Goal: Information Seeking & Learning: Learn about a topic

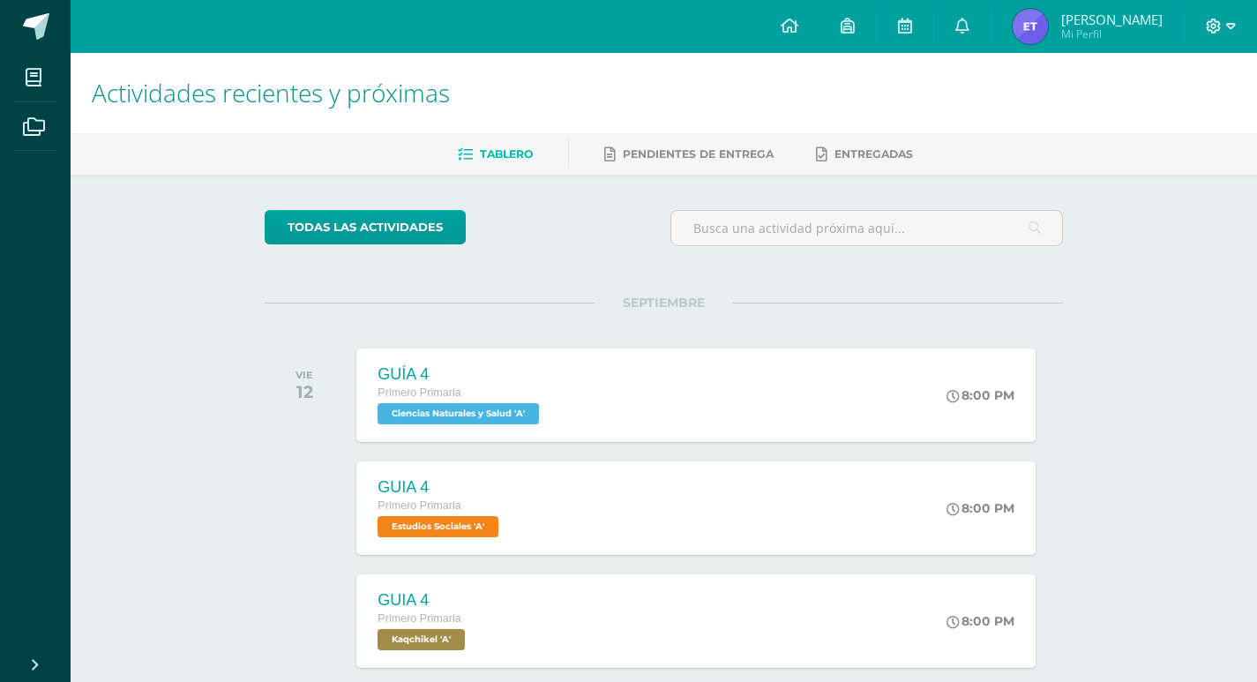
click at [1233, 19] on icon at bounding box center [1231, 27] width 10 height 16
click at [1173, 117] on span "Cerrar sesión" at bounding box center [1175, 120] width 79 height 17
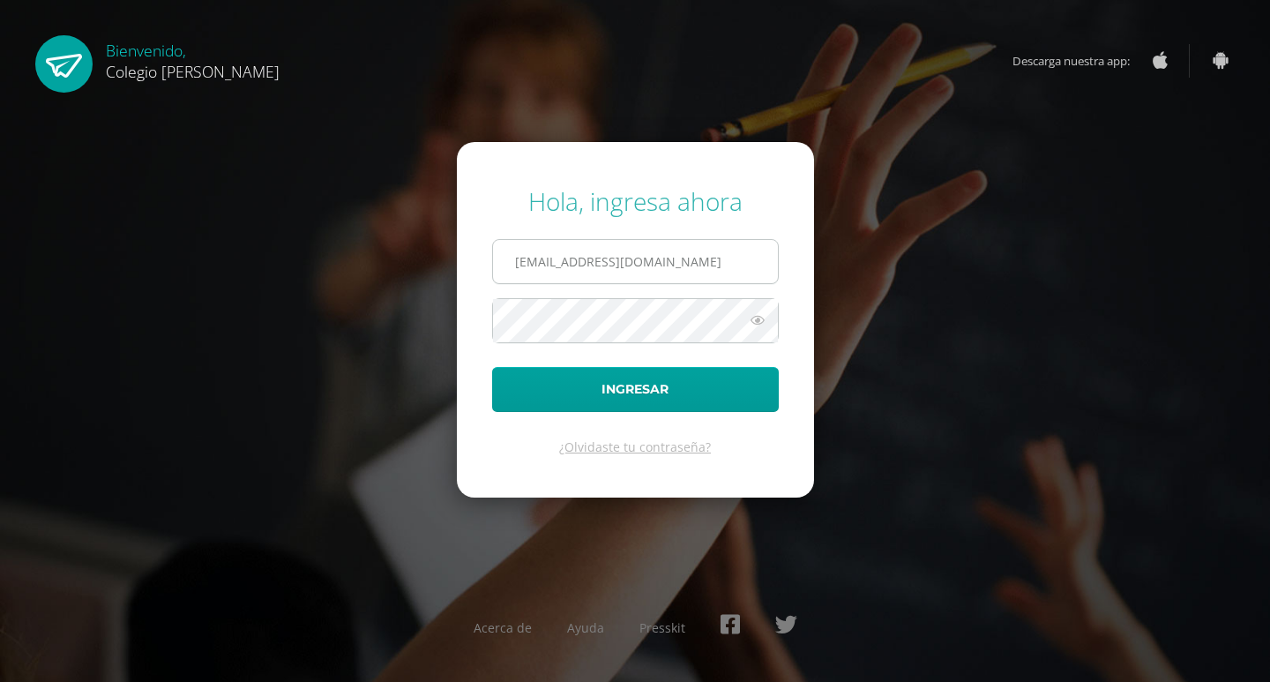
click at [728, 273] on input "COS01034@osoriosandoval.edu.gt" at bounding box center [635, 261] width 285 height 43
type input "COS01027@osoriosandoval.edu.gt"
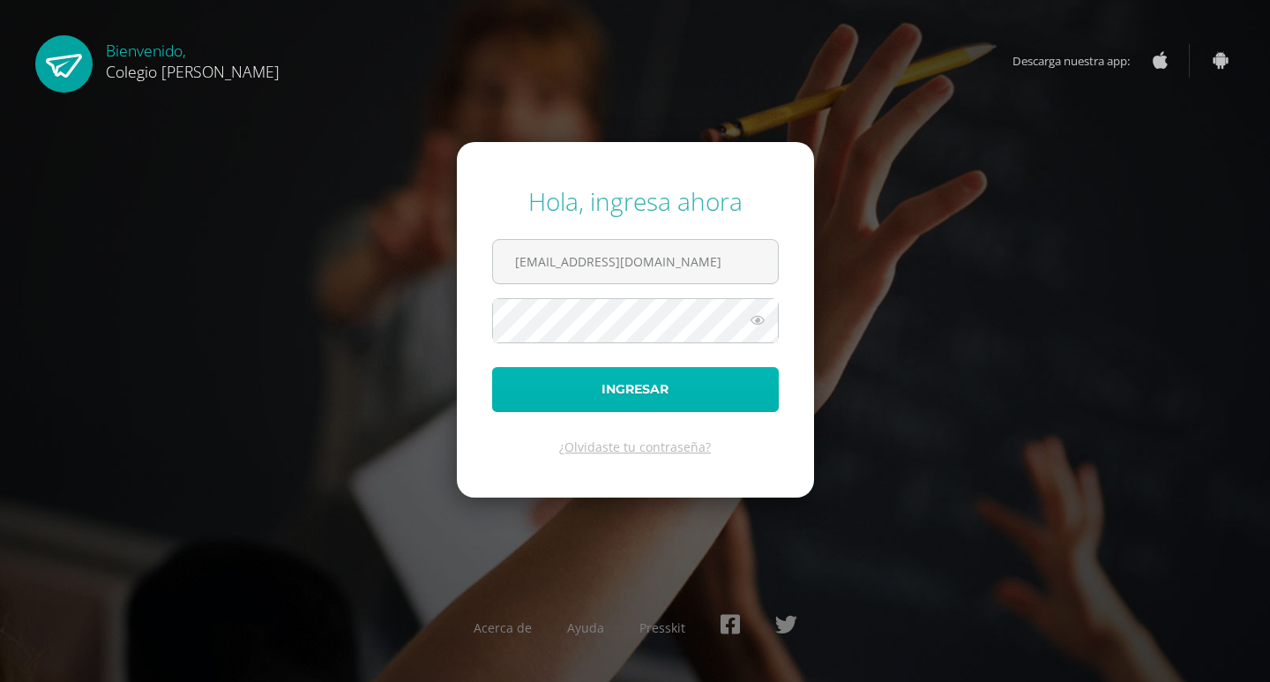
click at [672, 369] on button "Ingresar" at bounding box center [635, 389] width 287 height 45
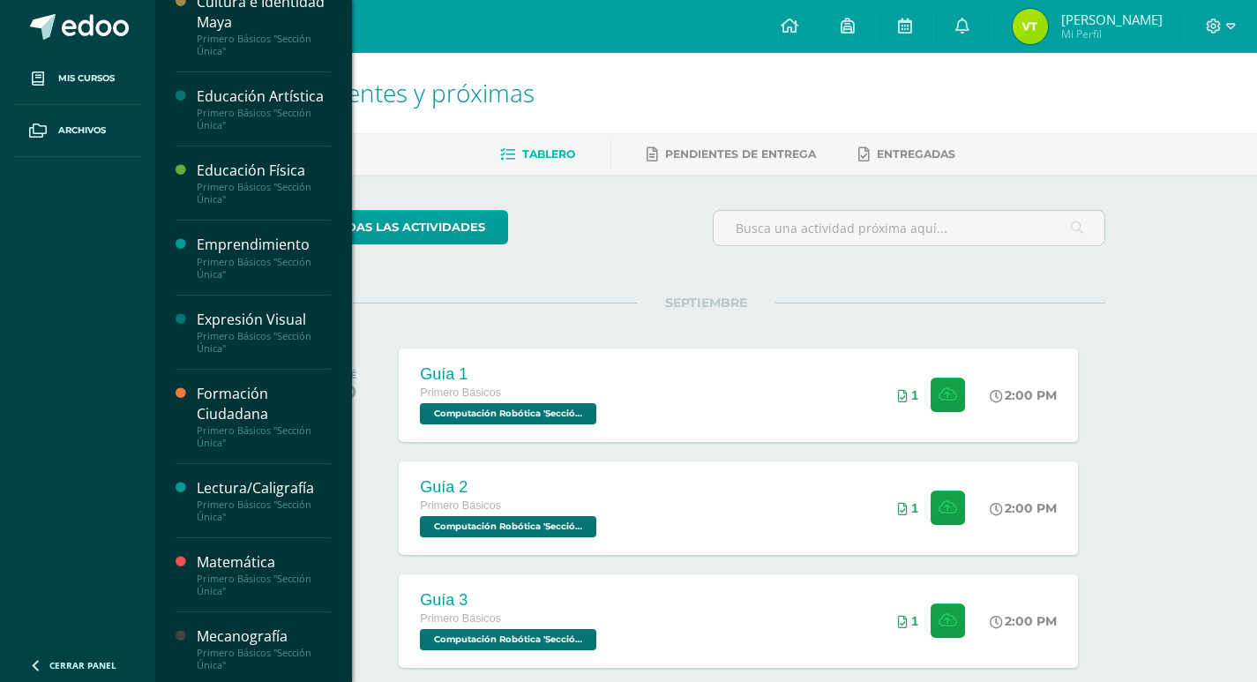
scroll to position [479, 0]
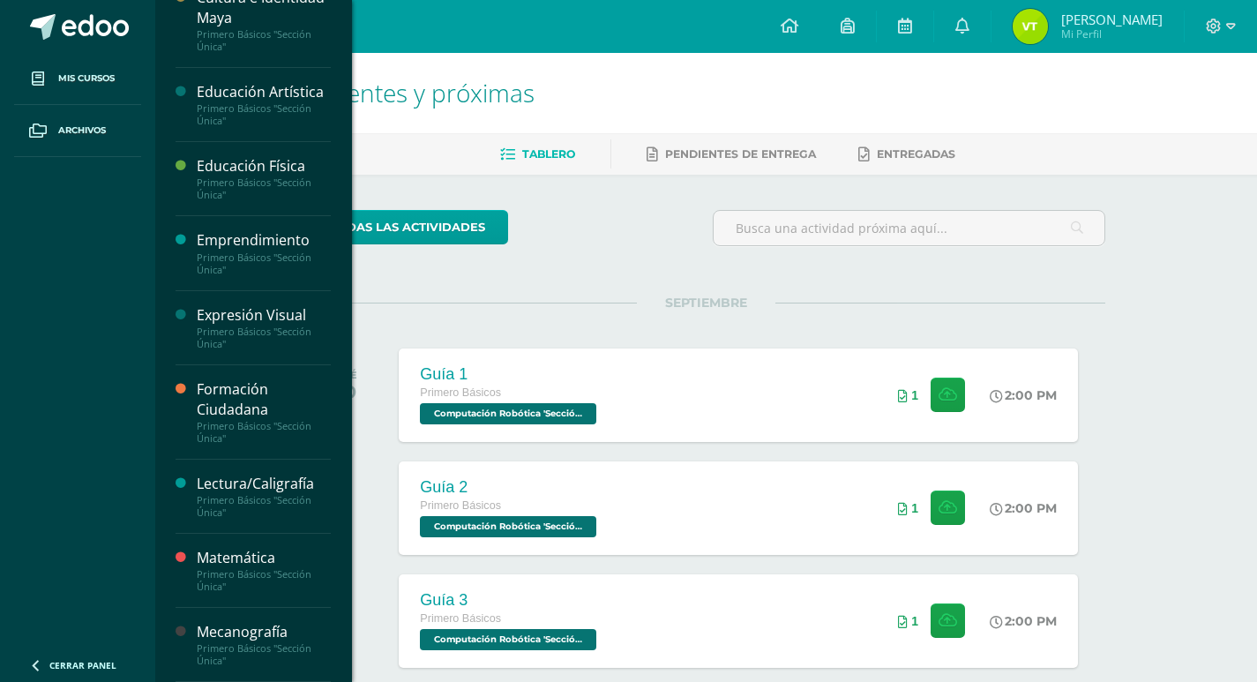
click at [265, 638] on div "Mecanografía" at bounding box center [264, 632] width 134 height 20
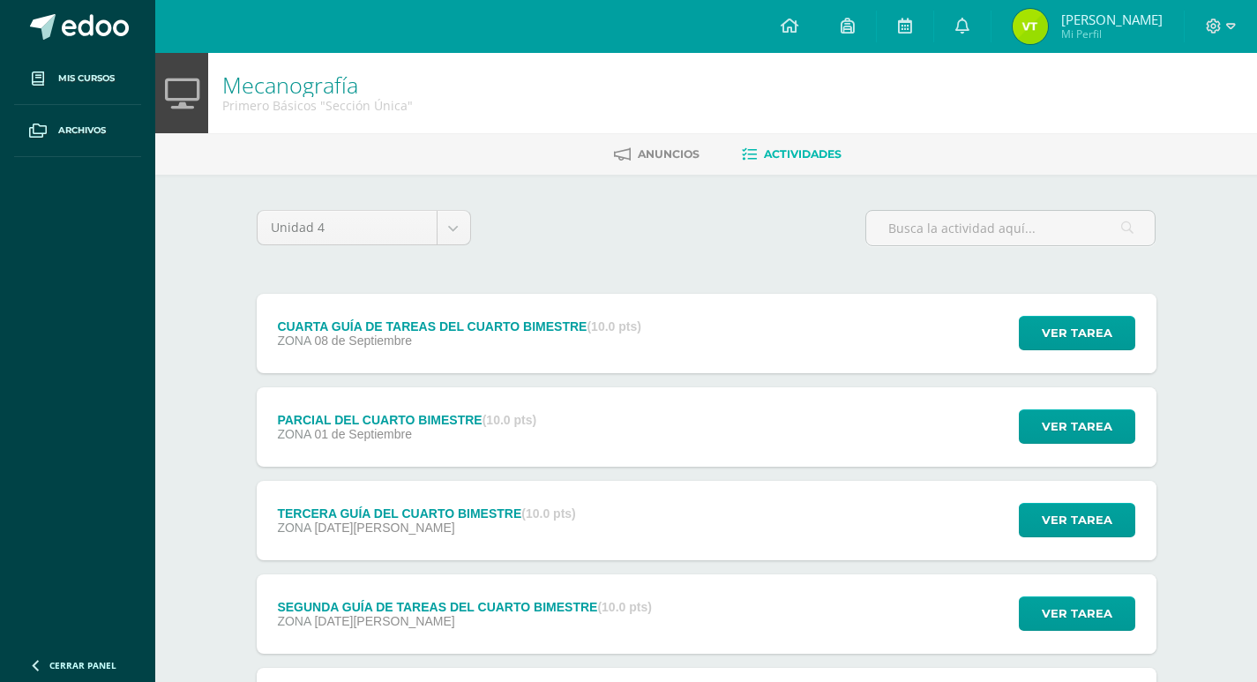
click at [591, 319] on strong "(10.0 pts)" at bounding box center [613, 326] width 54 height 14
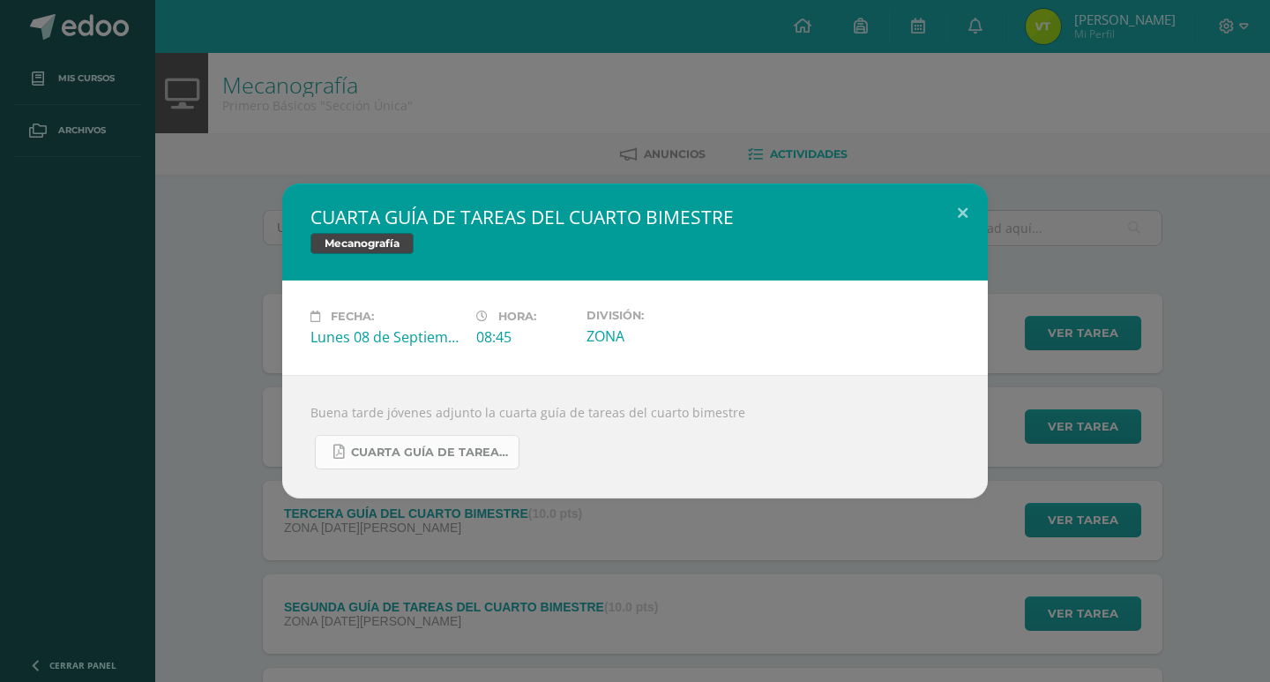
click at [437, 451] on span "CUARTA GUÍA DE TAREAS DEL CUARTO BIMESTRE DE 1RO BÁSICO SEPTIEMBRE.pdf" at bounding box center [430, 452] width 159 height 14
click at [968, 193] on button at bounding box center [962, 213] width 50 height 60
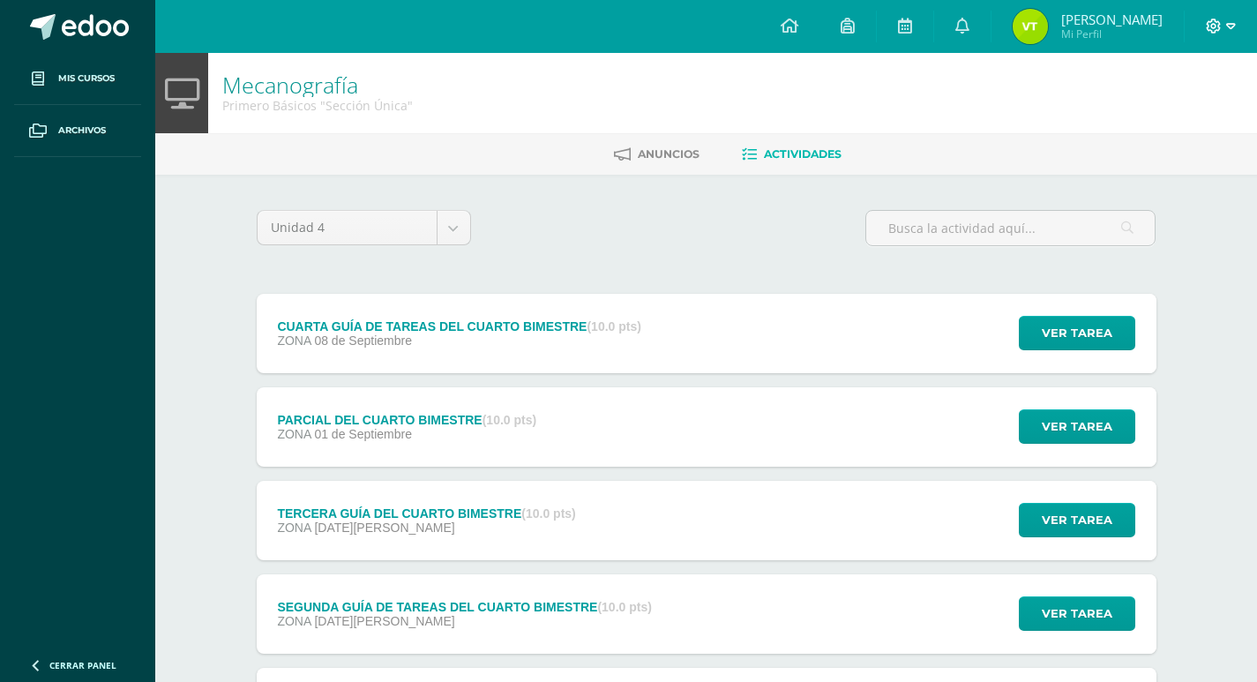
click at [1210, 25] on icon at bounding box center [1213, 27] width 16 height 16
click at [1153, 115] on span "Cerrar sesión" at bounding box center [1174, 119] width 79 height 17
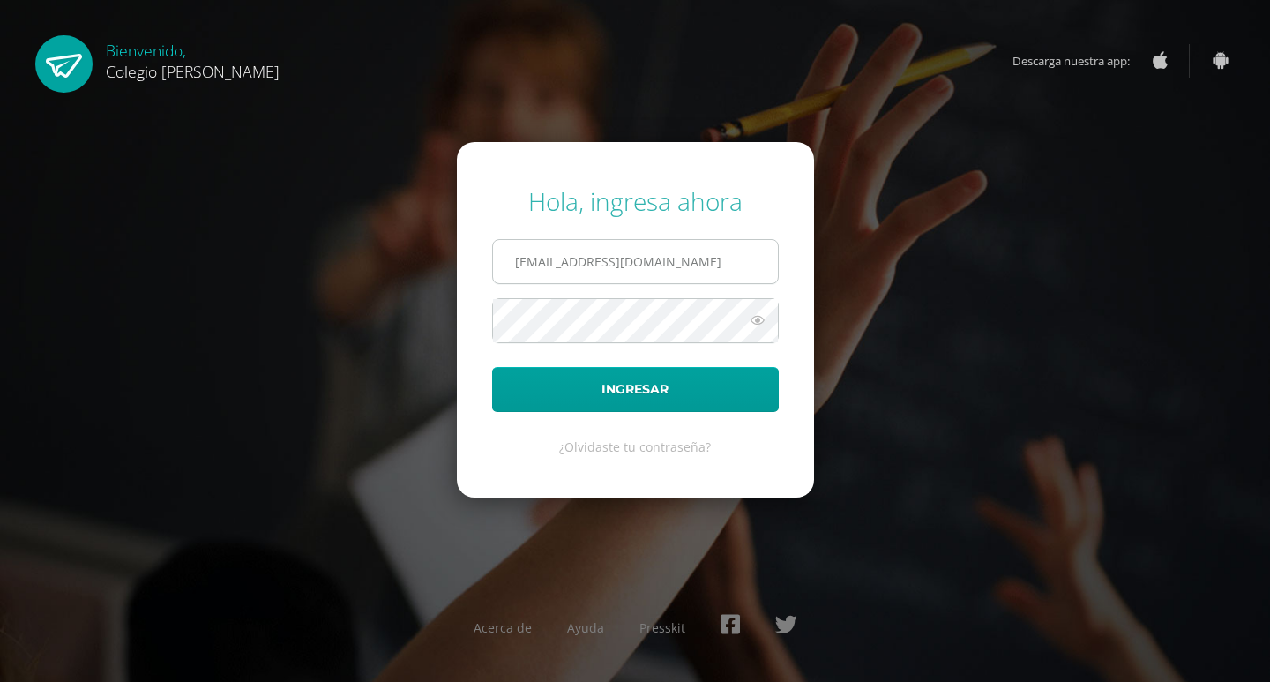
click at [656, 260] on input "COS01027@osoriosandoval.edu.gt" at bounding box center [635, 261] width 285 height 43
type input "COS01034@osoriosandoval.edu.gt"
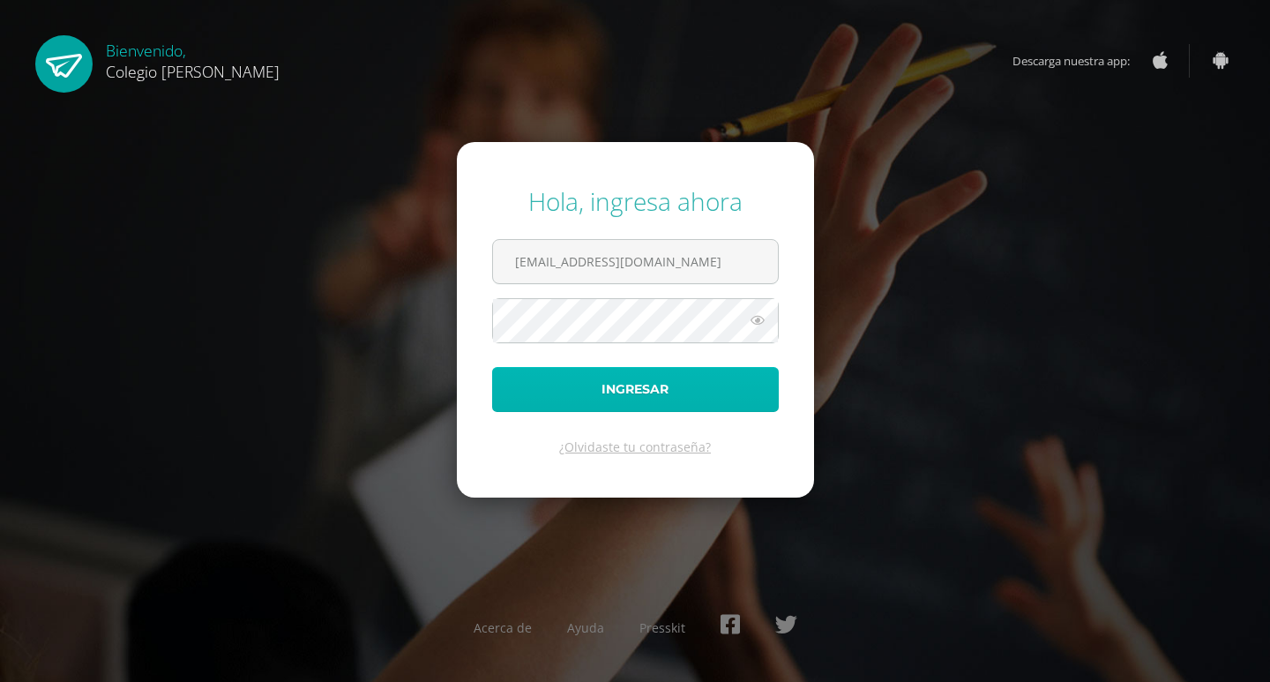
click at [698, 405] on button "Ingresar" at bounding box center [635, 389] width 287 height 45
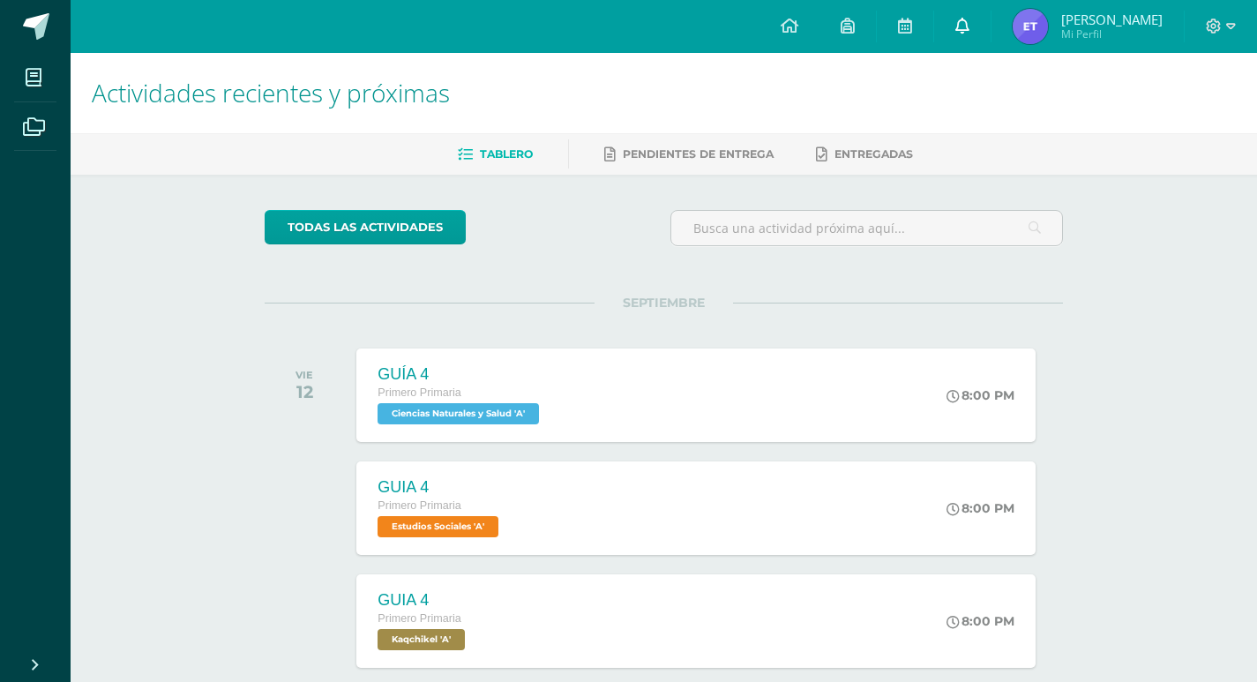
click at [989, 11] on link at bounding box center [962, 26] width 56 height 53
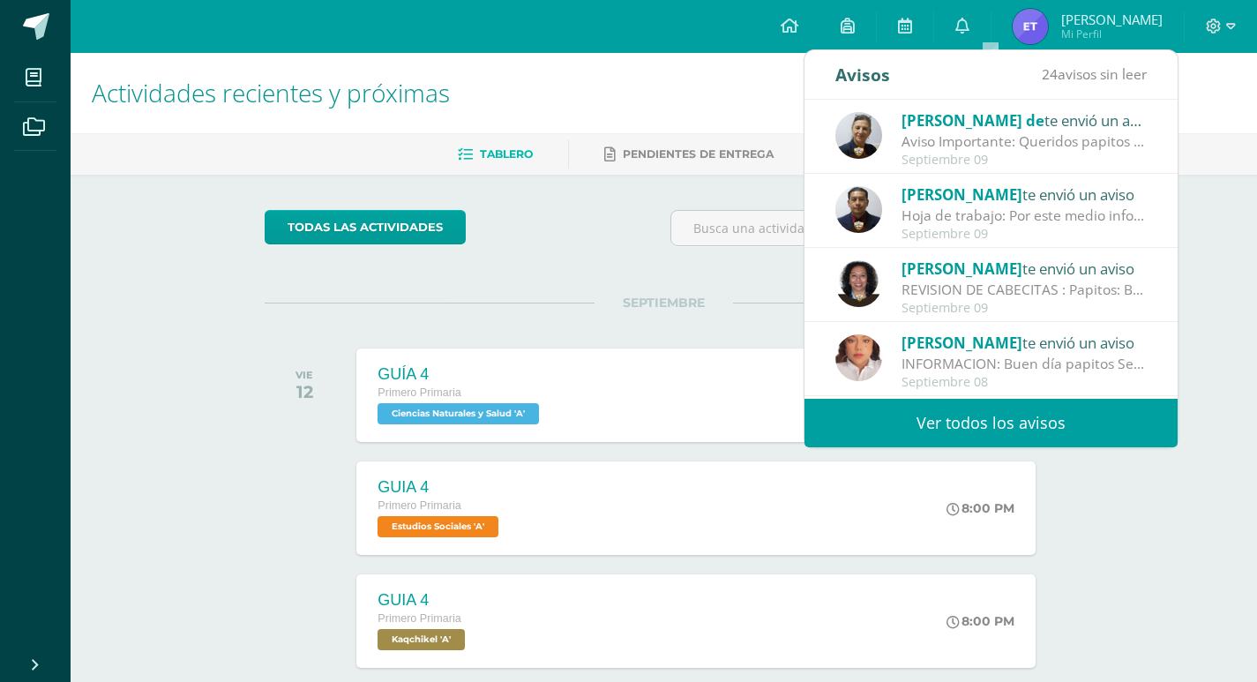
click at [952, 353] on div "Katherine Pensamiento te envió un aviso" at bounding box center [1023, 342] width 245 height 23
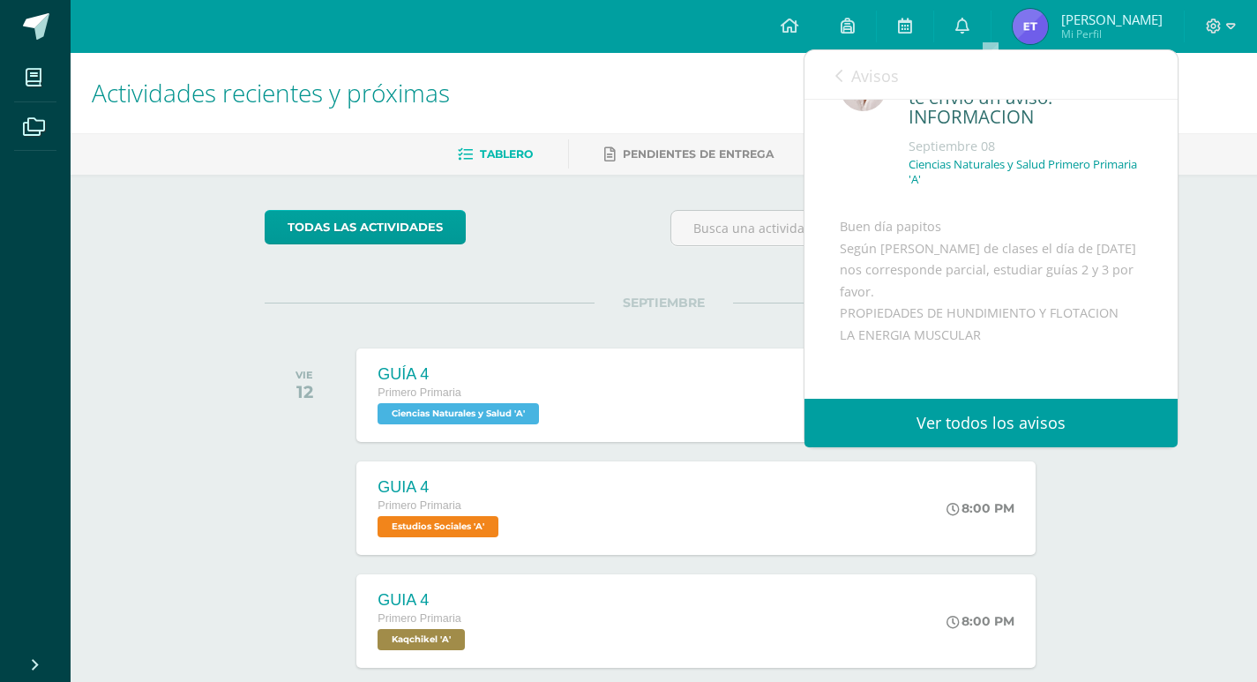
scroll to position [88, 0]
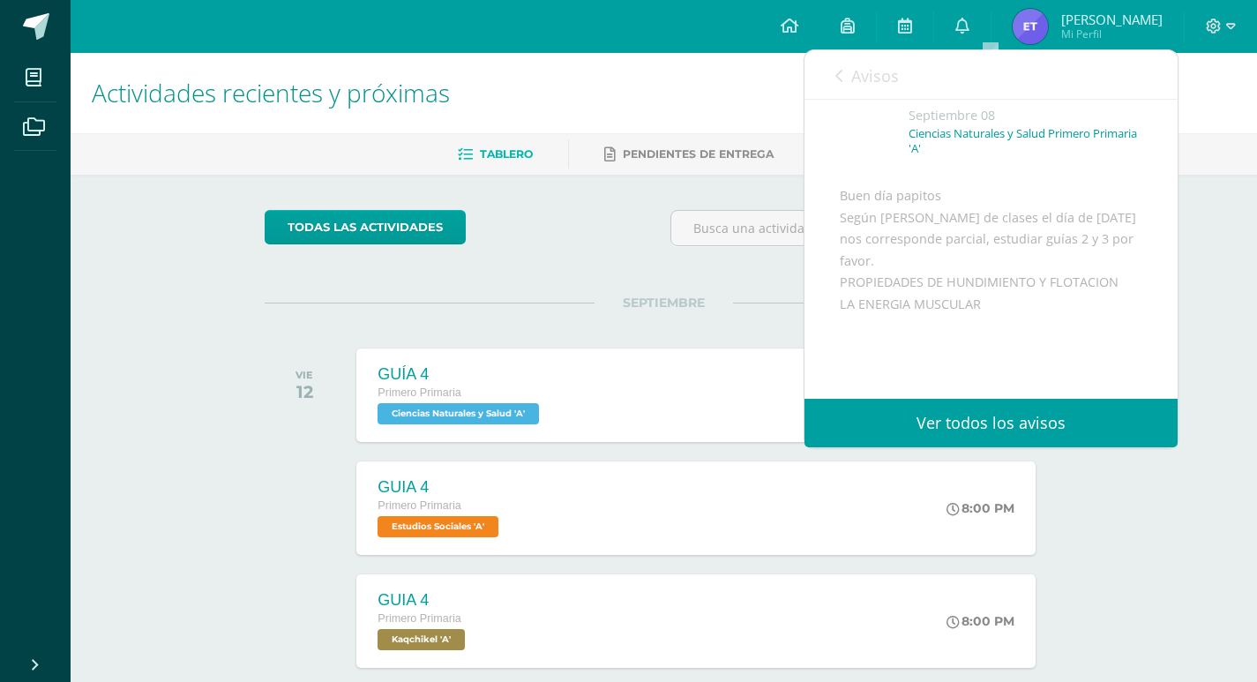
click at [949, 405] on link "Ver todos los avisos" at bounding box center [990, 423] width 373 height 48
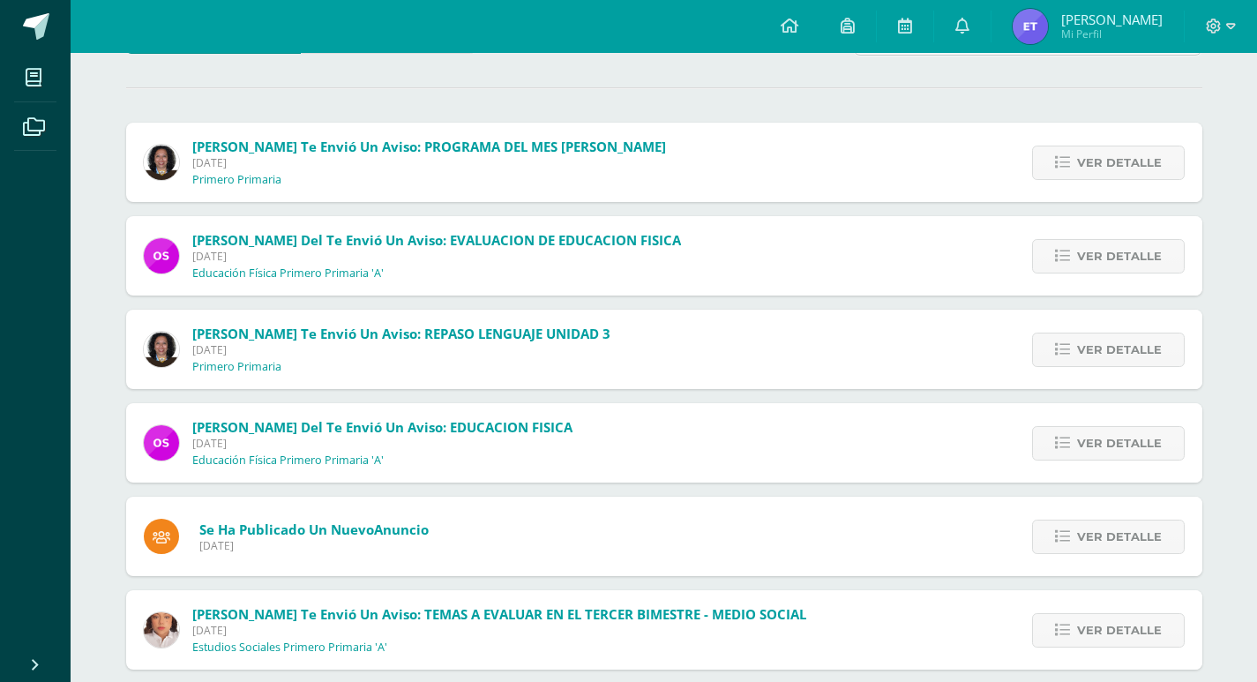
scroll to position [176, 0]
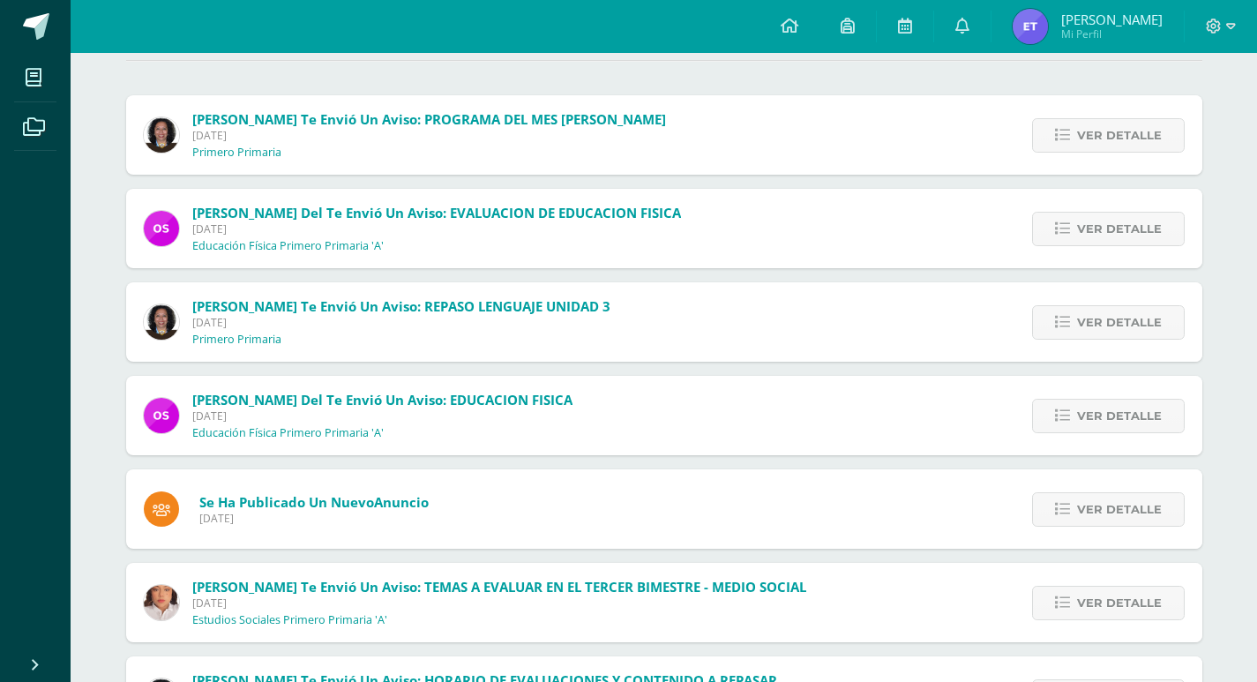
click at [377, 420] on span "Miércoles 30 de Julio de 2025" at bounding box center [382, 415] width 380 height 15
drag, startPoint x: 353, startPoint y: 409, endPoint x: 343, endPoint y: 414, distance: 11.0
click at [343, 414] on span "Miércoles 30 de Julio de 2025" at bounding box center [382, 415] width 380 height 15
click at [257, 413] on span "Miércoles 30 de Julio de 2025" at bounding box center [382, 415] width 380 height 15
click at [161, 415] on img at bounding box center [161, 415] width 35 height 35
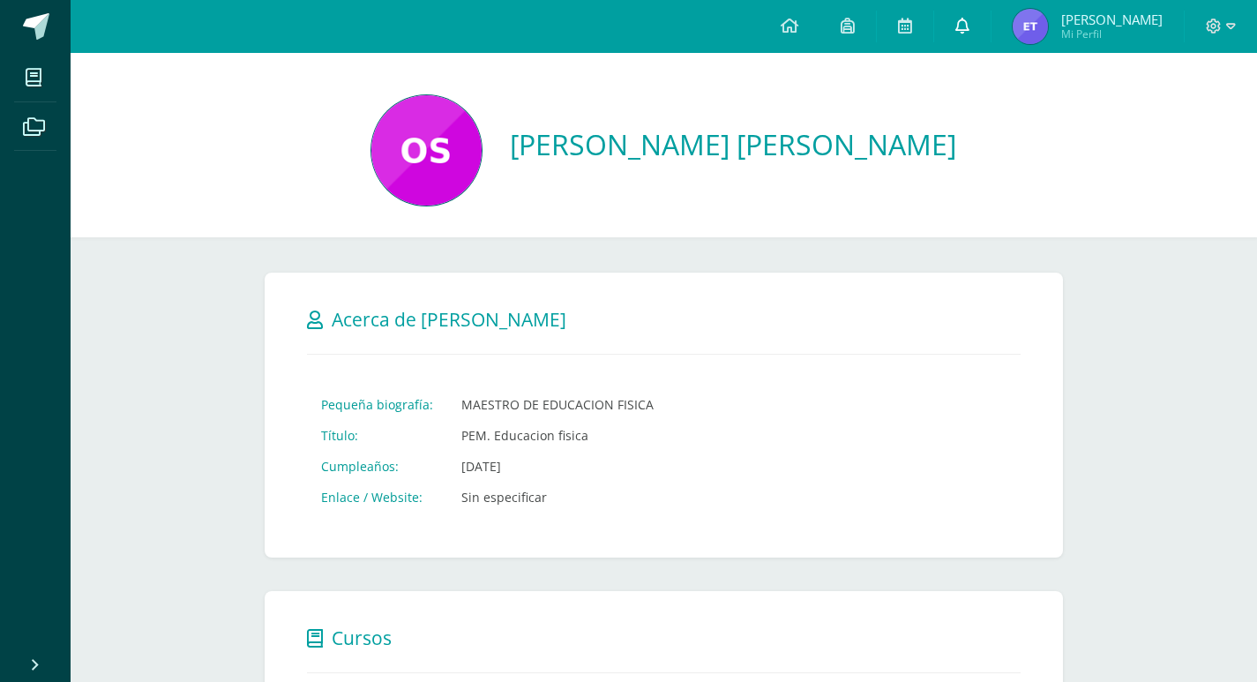
click at [969, 19] on icon at bounding box center [962, 26] width 14 height 16
click at [754, 234] on div "[PERSON_NAME] [PERSON_NAME]" at bounding box center [664, 145] width 1186 height 184
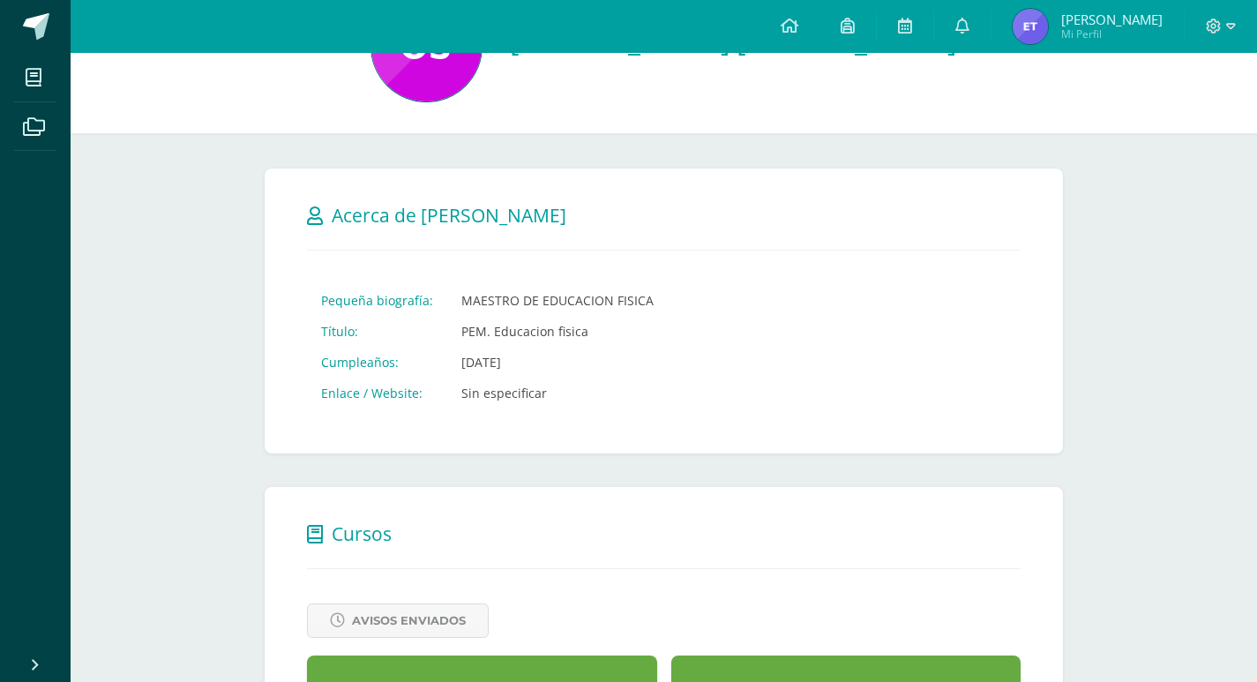
scroll to position [265, 0]
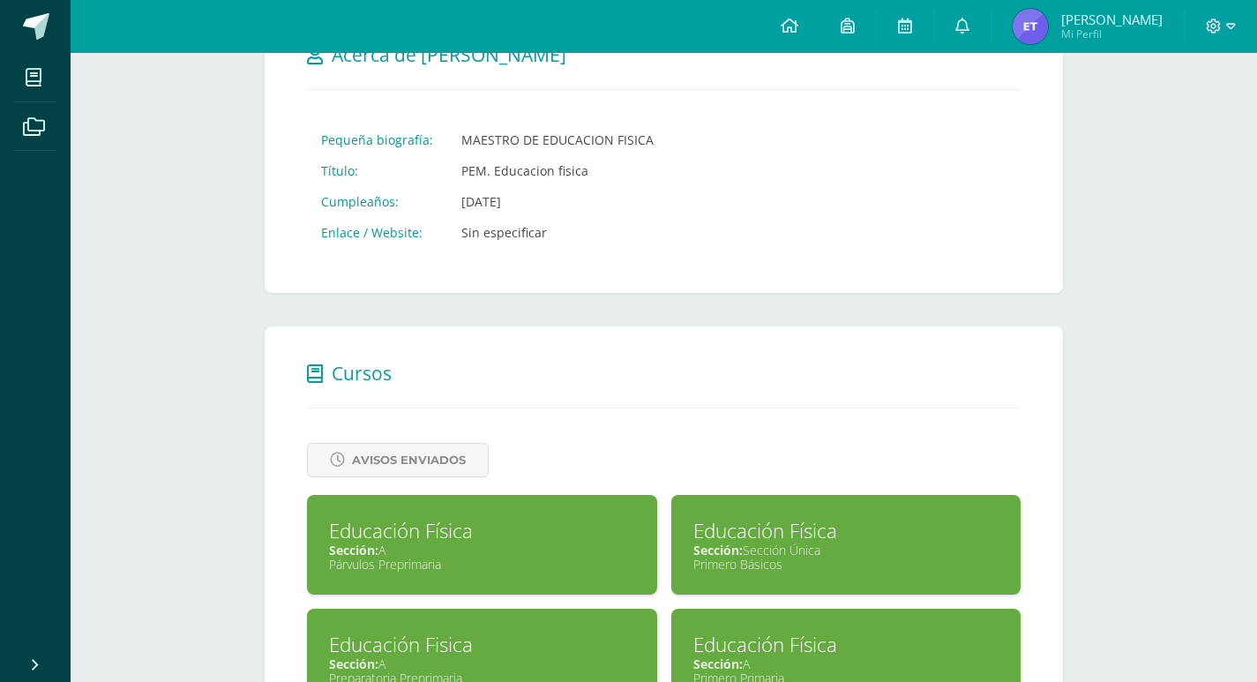
click at [38, 662] on icon at bounding box center [35, 665] width 14 height 18
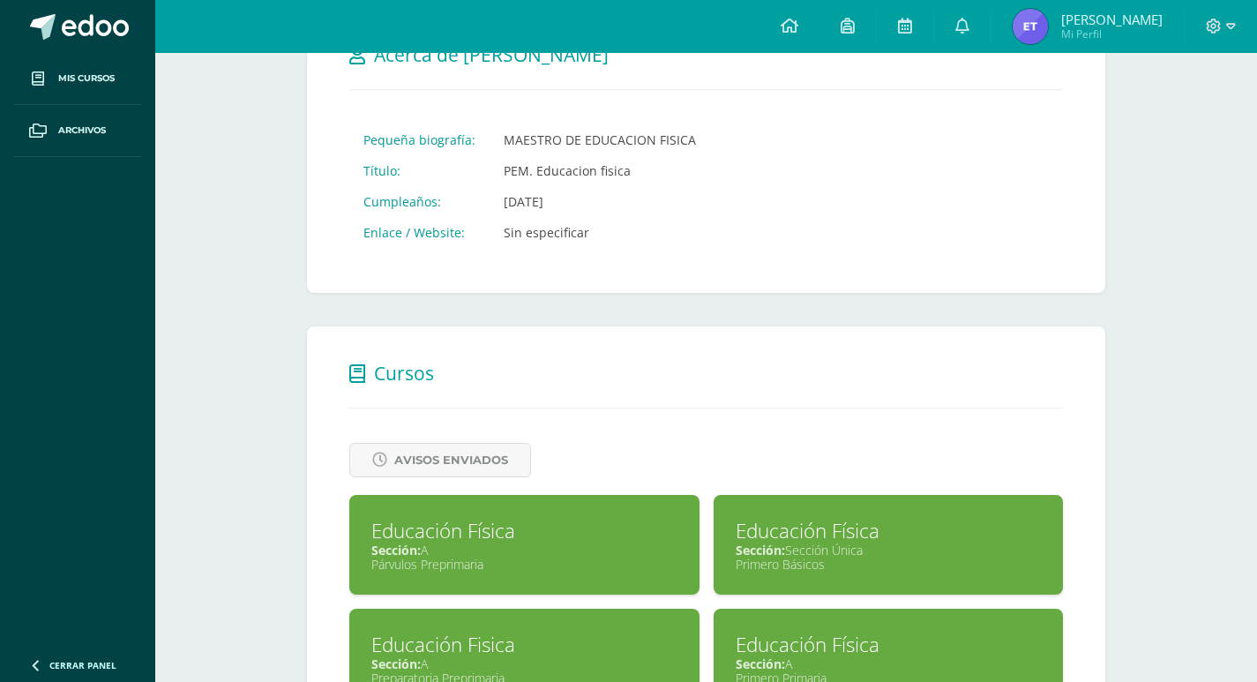
click at [1048, 36] on img at bounding box center [1029, 26] width 35 height 35
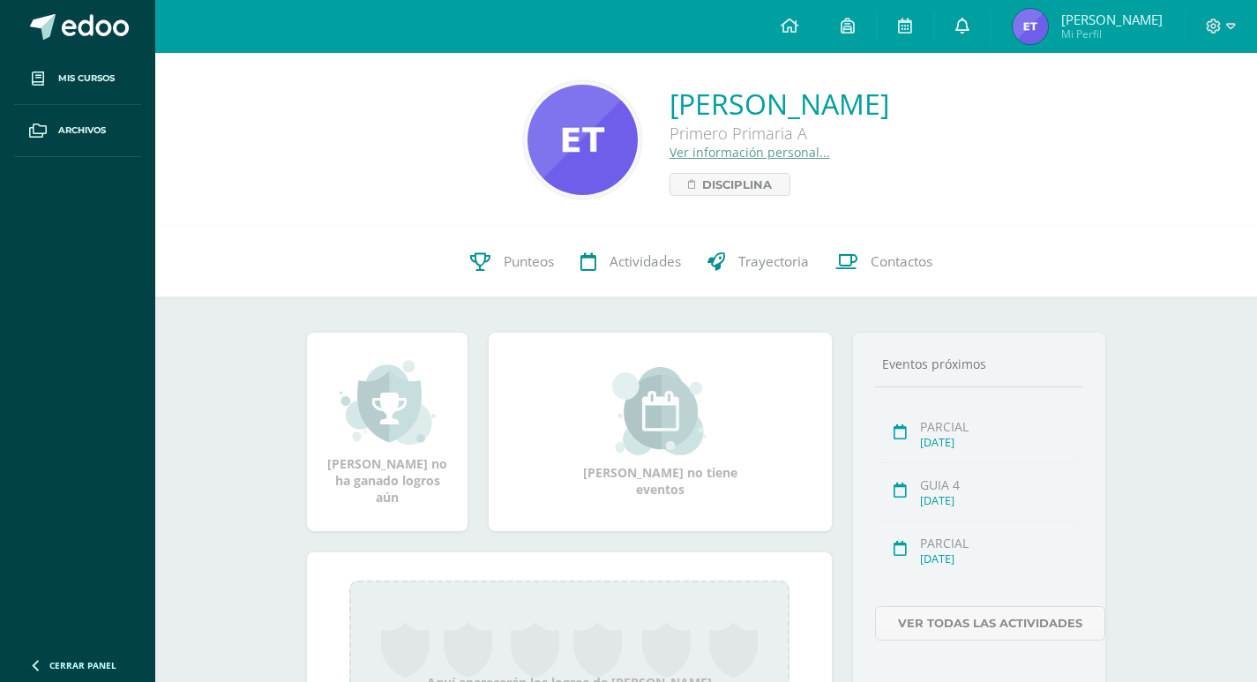
click at [969, 26] on icon at bounding box center [962, 26] width 14 height 16
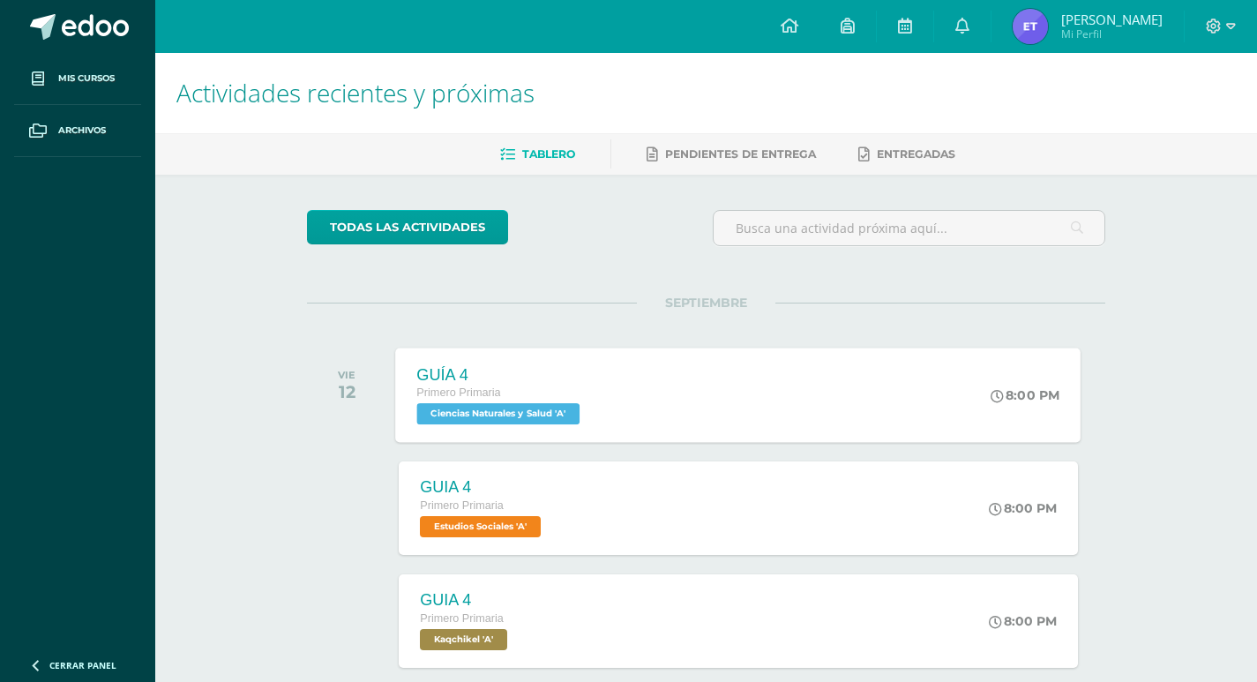
click at [534, 389] on div "Primero Primaria" at bounding box center [501, 393] width 168 height 19
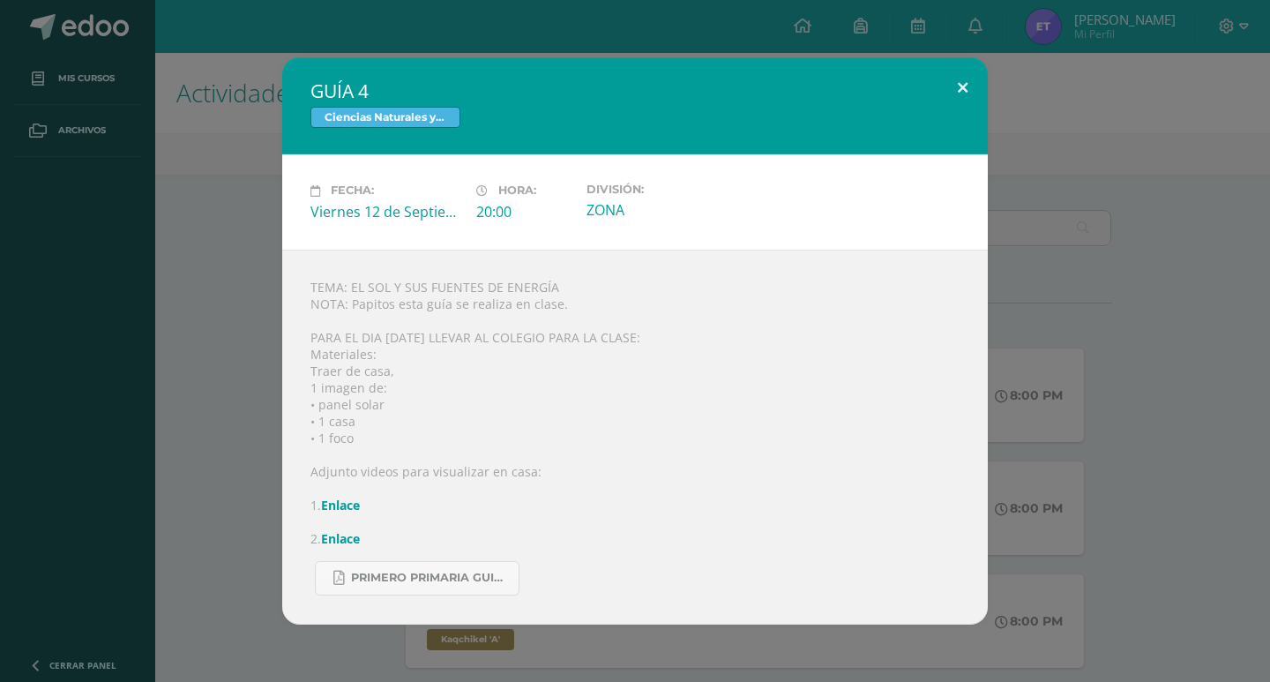
click at [952, 83] on button at bounding box center [962, 87] width 50 height 60
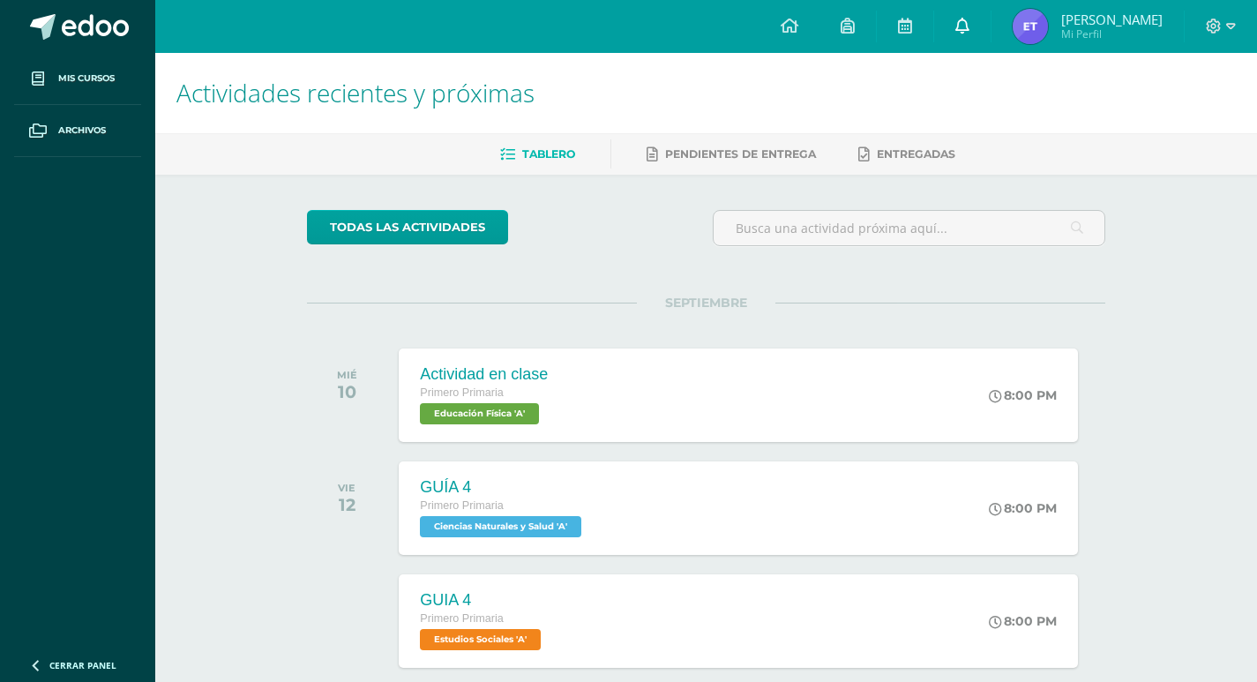
click at [990, 21] on link at bounding box center [962, 26] width 56 height 53
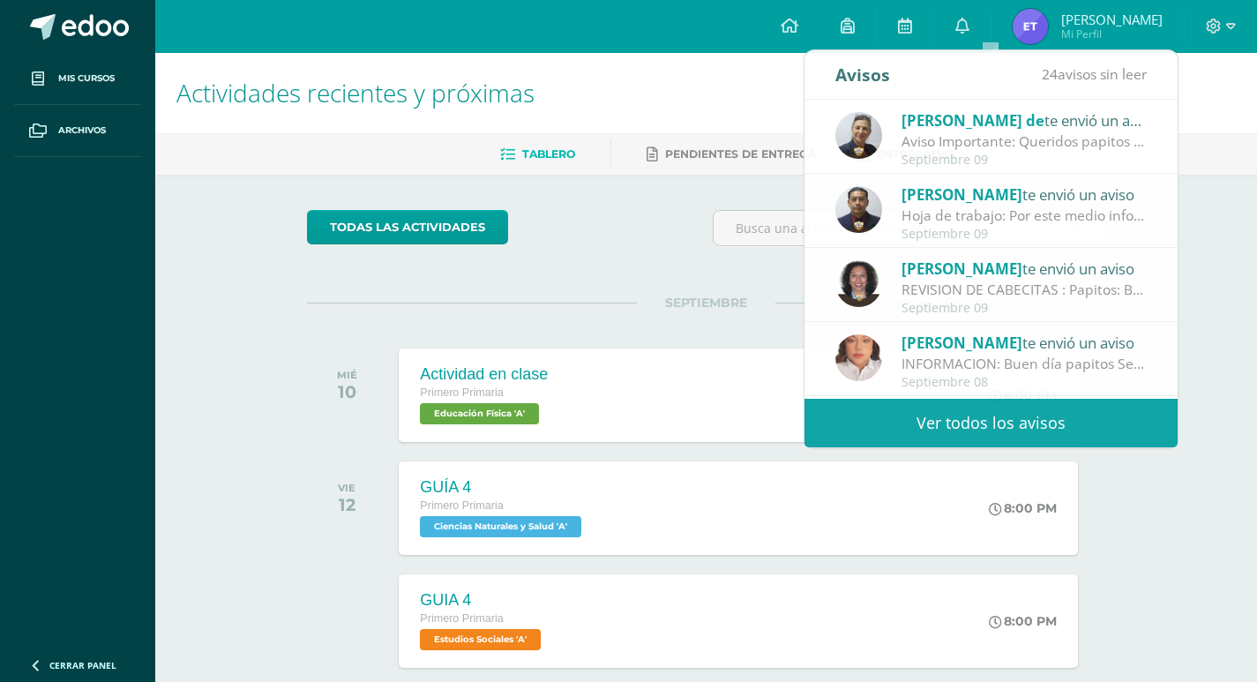
click at [657, 295] on span "SEPTIEMBRE" at bounding box center [706, 303] width 138 height 16
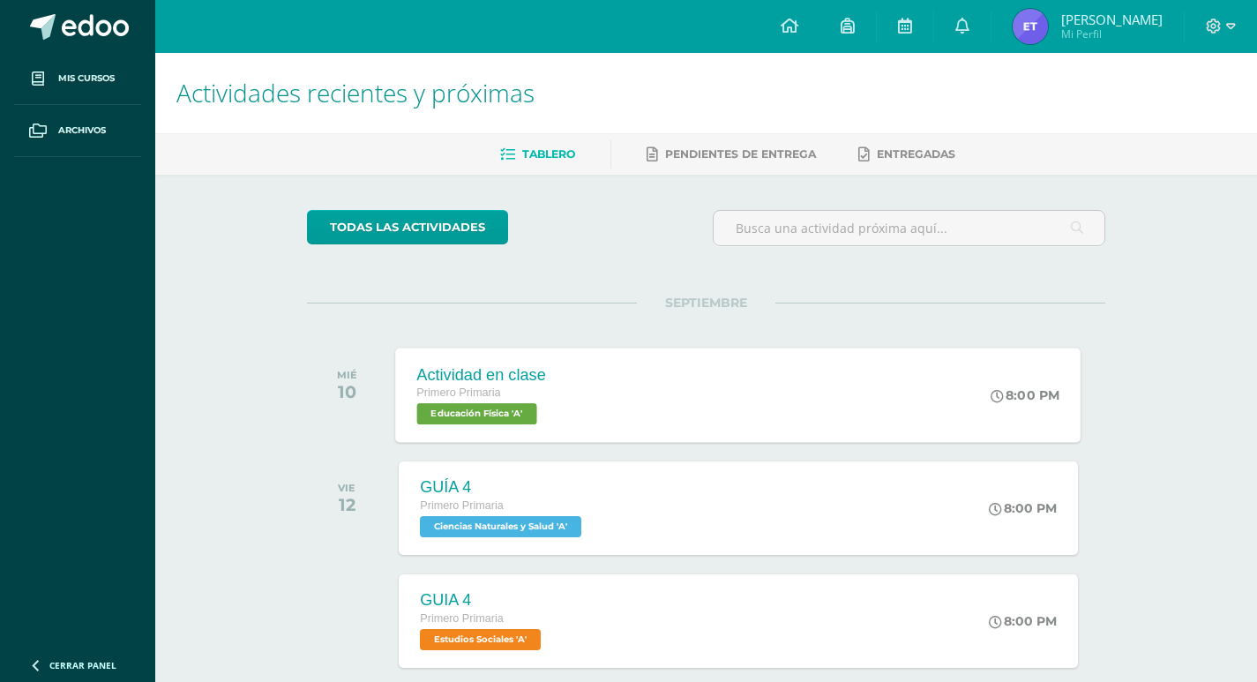
click at [587, 366] on div "Actividad en clase Primero Primaria Educación Física 'A' 8:00 PM Actividad en c…" at bounding box center [738, 394] width 685 height 94
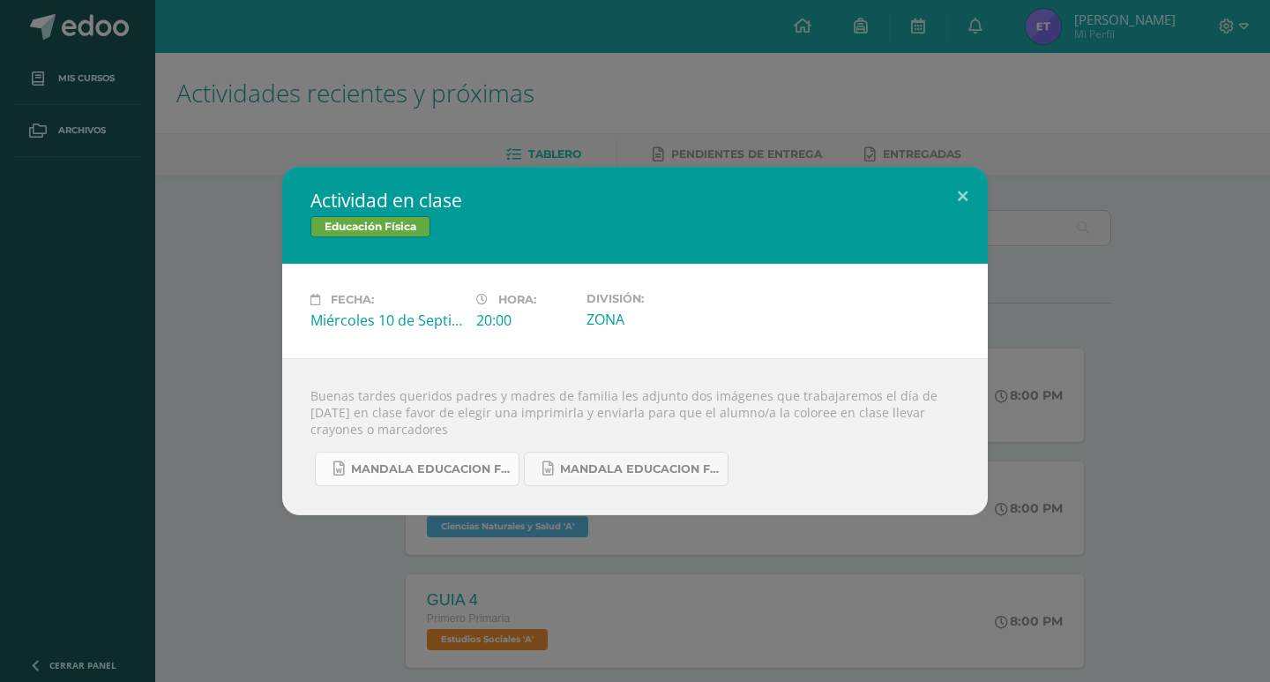
click at [382, 472] on span "Mandala educacion fisica 2.docx" at bounding box center [430, 469] width 159 height 14
click at [600, 476] on link "Mandala educacion fisica 1.docx" at bounding box center [626, 468] width 205 height 34
click at [433, 475] on span "Mandala educacion fisica 2.docx" at bounding box center [430, 469] width 159 height 14
click at [594, 470] on span "Mandala educacion fisica 1.docx" at bounding box center [639, 469] width 159 height 14
click at [958, 197] on button at bounding box center [962, 197] width 50 height 60
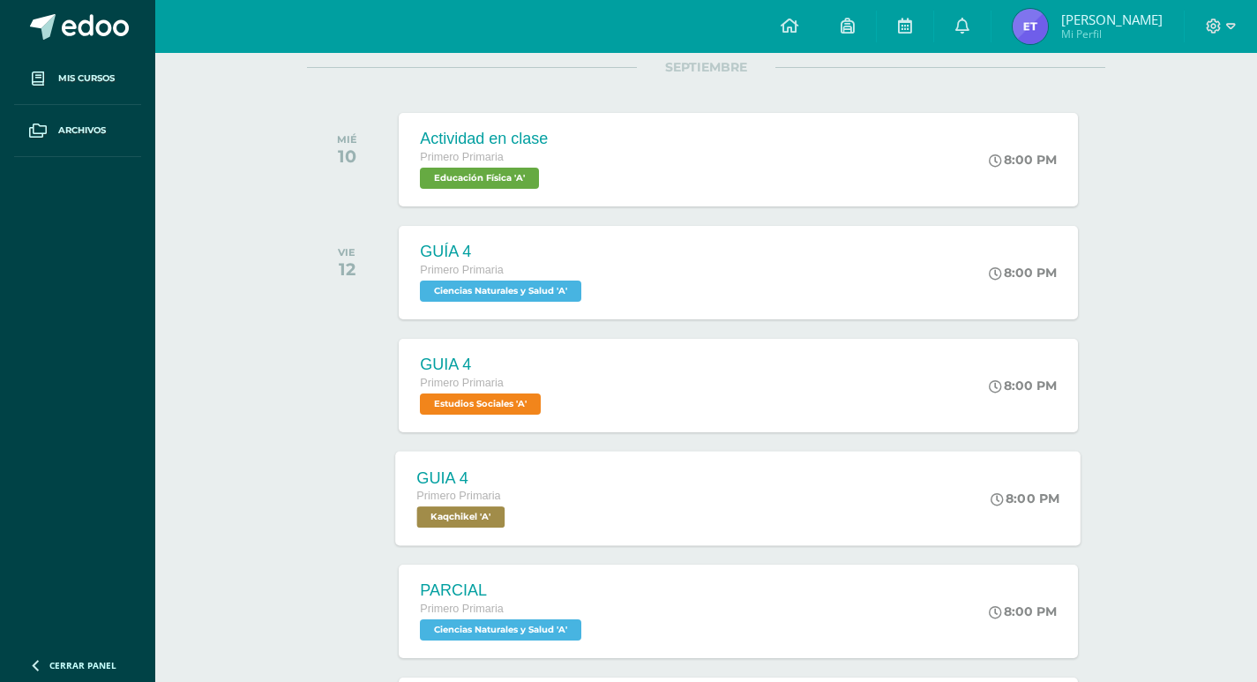
scroll to position [265, 0]
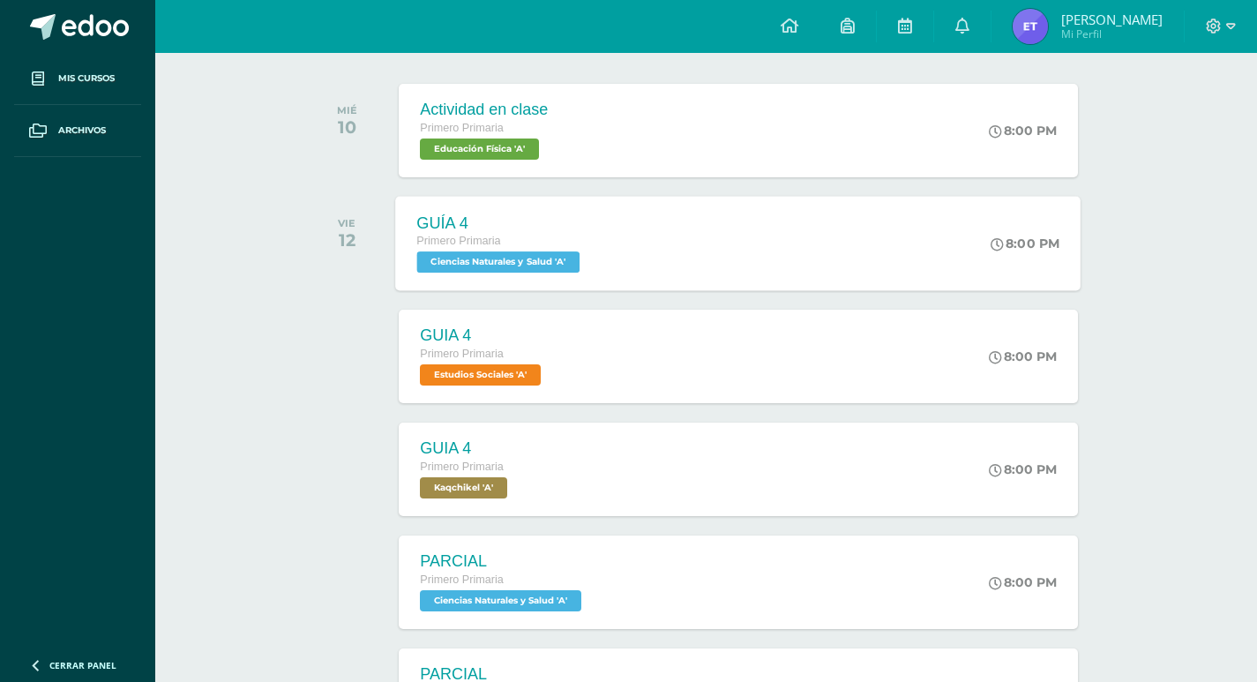
click at [481, 262] on span "Ciencias Naturales y Salud 'A'" at bounding box center [498, 261] width 163 height 21
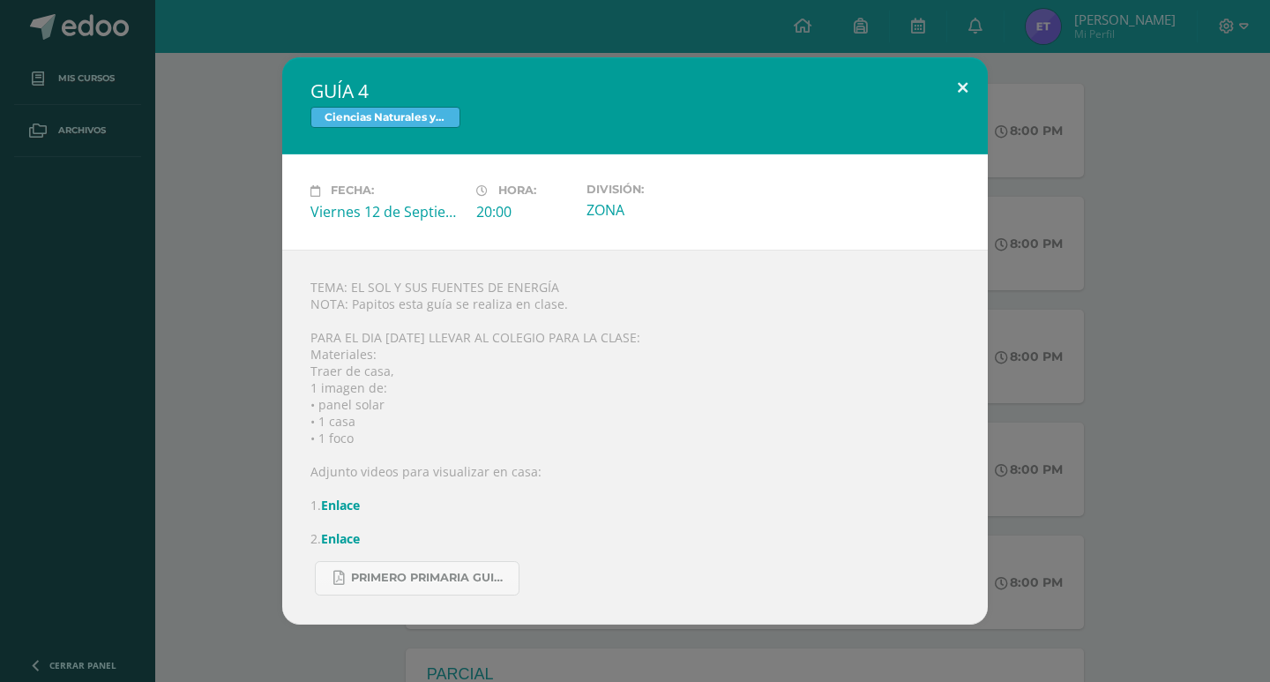
click at [960, 80] on button at bounding box center [962, 87] width 50 height 60
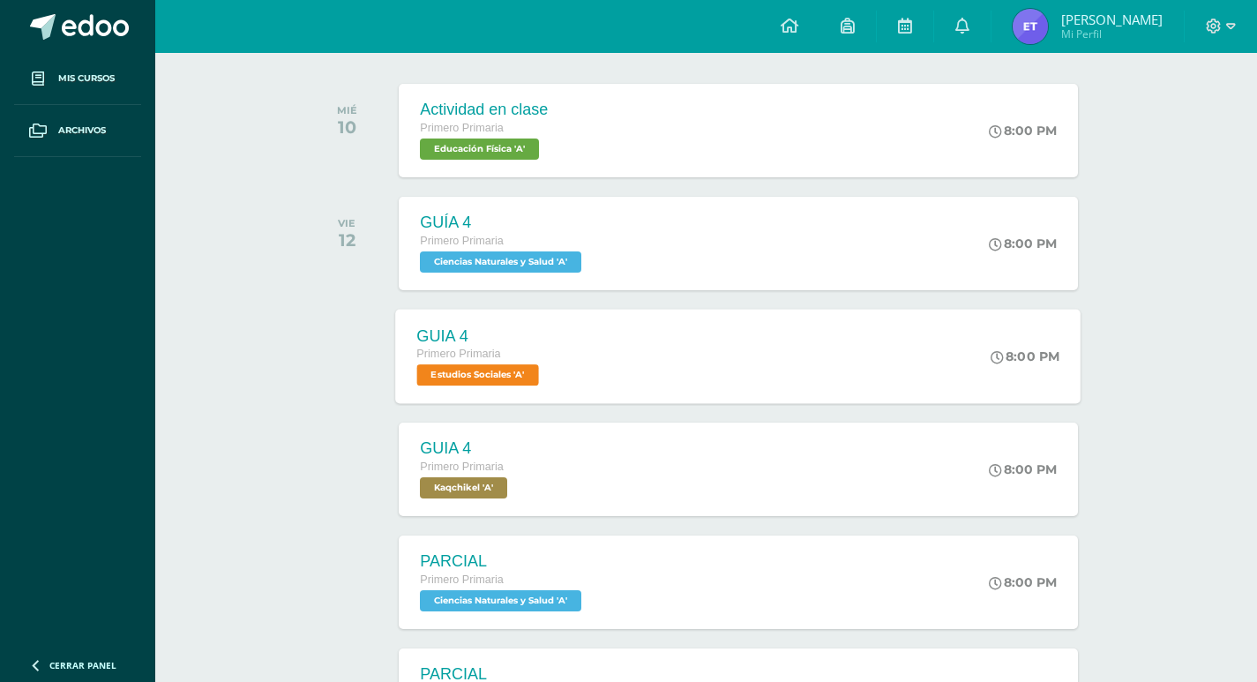
click at [472, 377] on span "Estudios Sociales 'A'" at bounding box center [478, 374] width 122 height 21
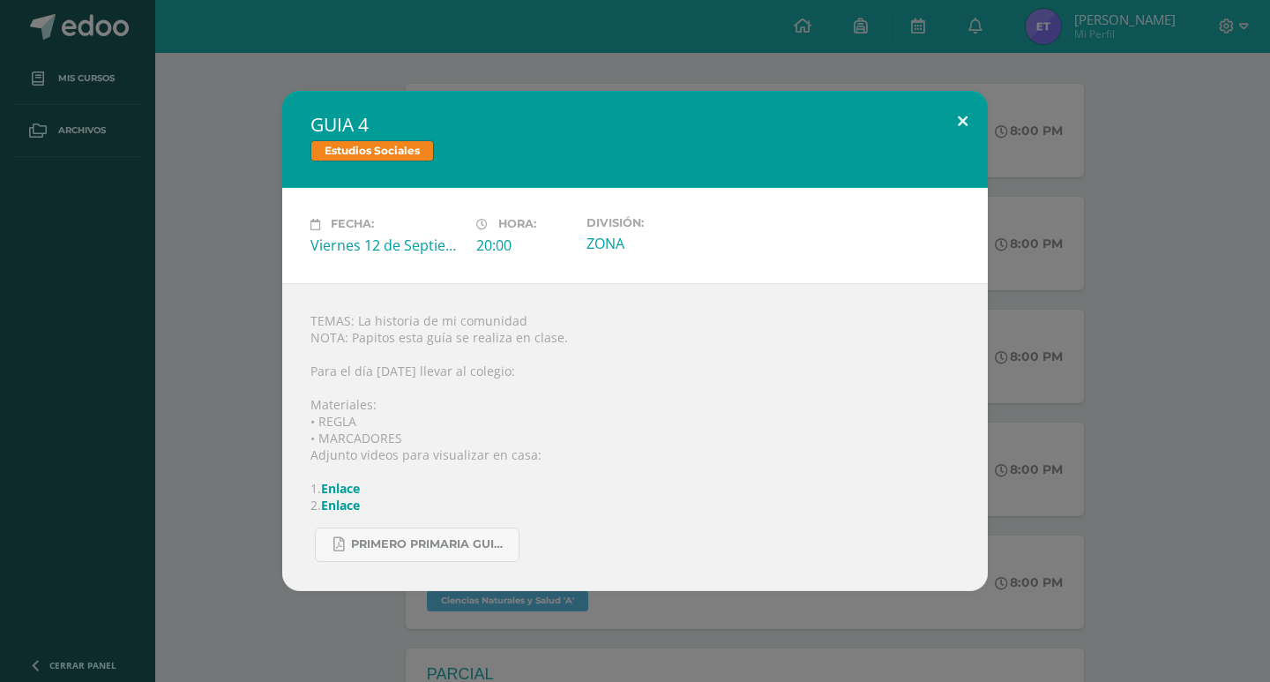
click at [958, 118] on button at bounding box center [962, 121] width 50 height 60
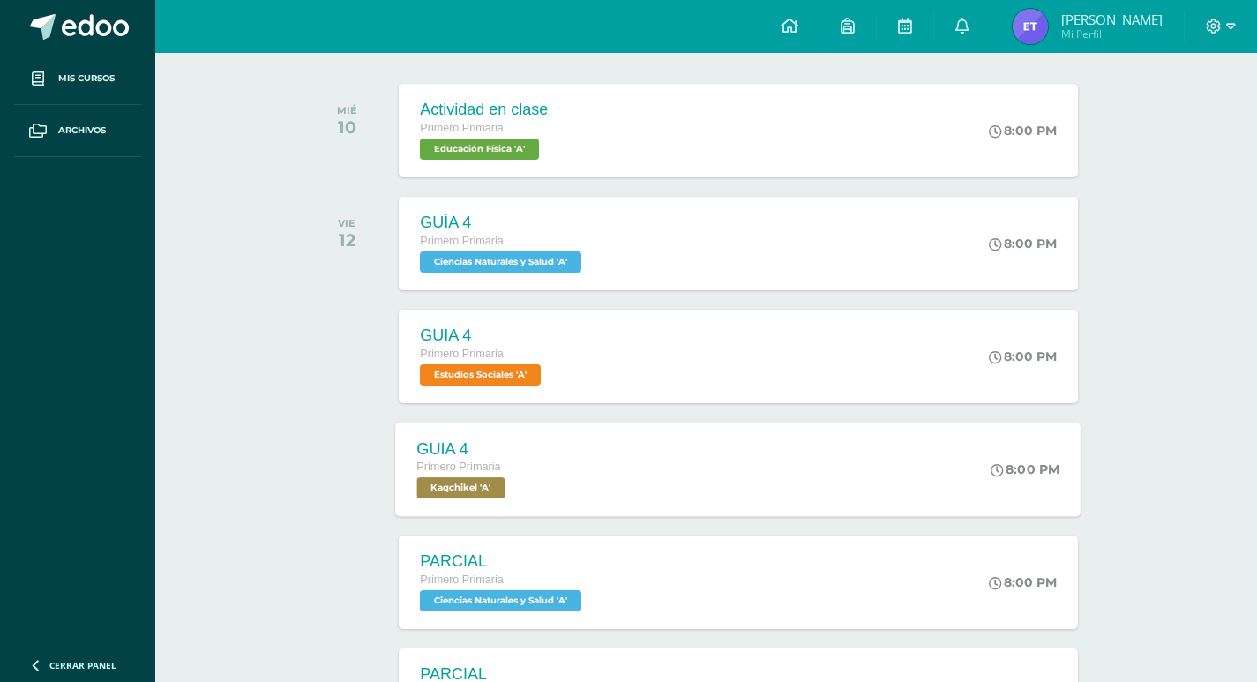
click at [478, 485] on span "Kaqchikel 'A'" at bounding box center [461, 487] width 88 height 21
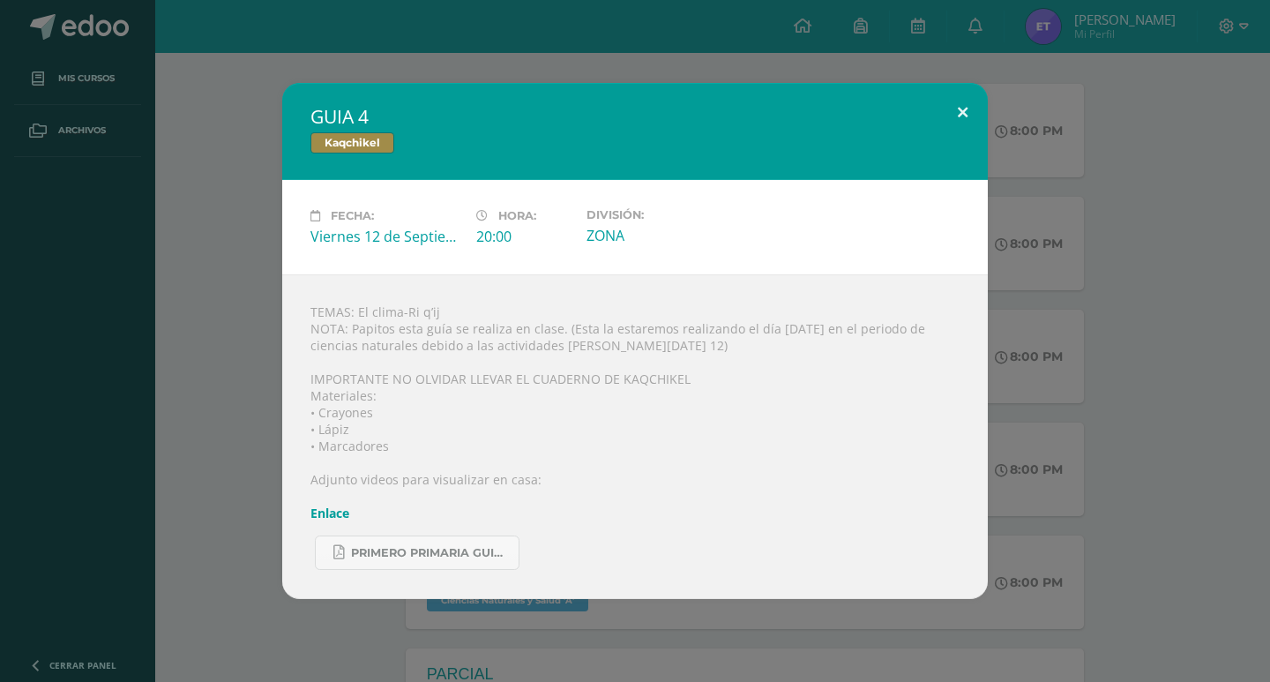
click at [966, 111] on button at bounding box center [962, 113] width 50 height 60
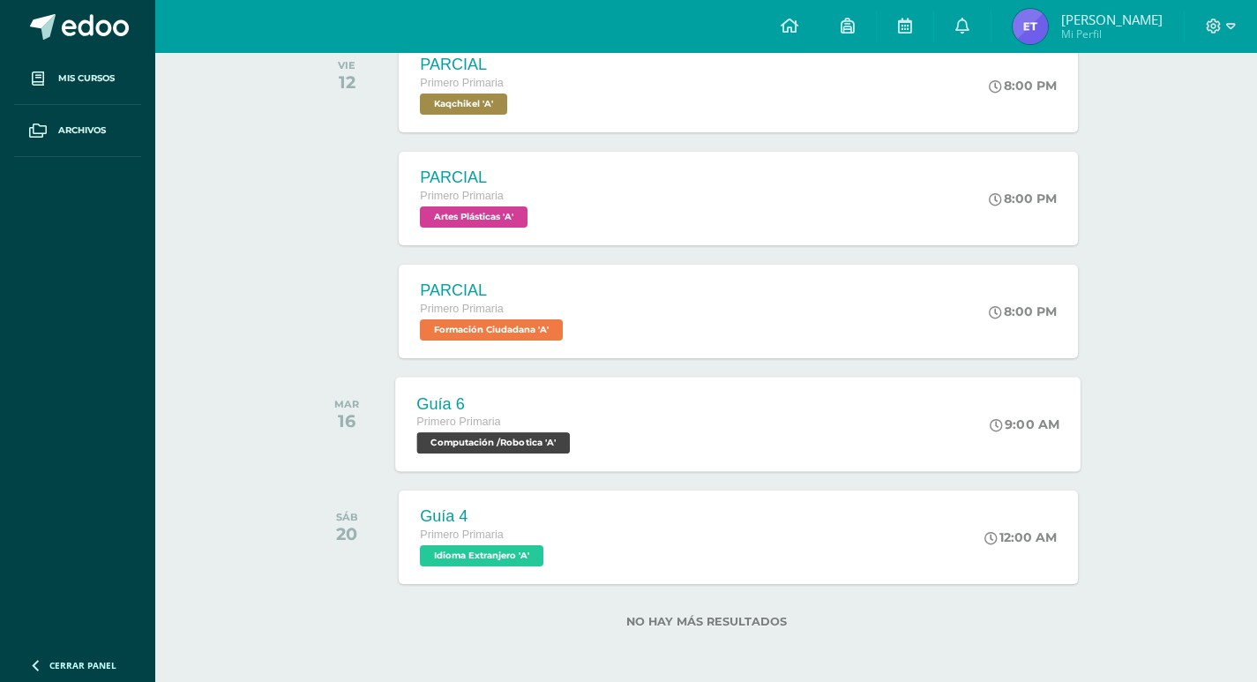
scroll to position [989, 0]
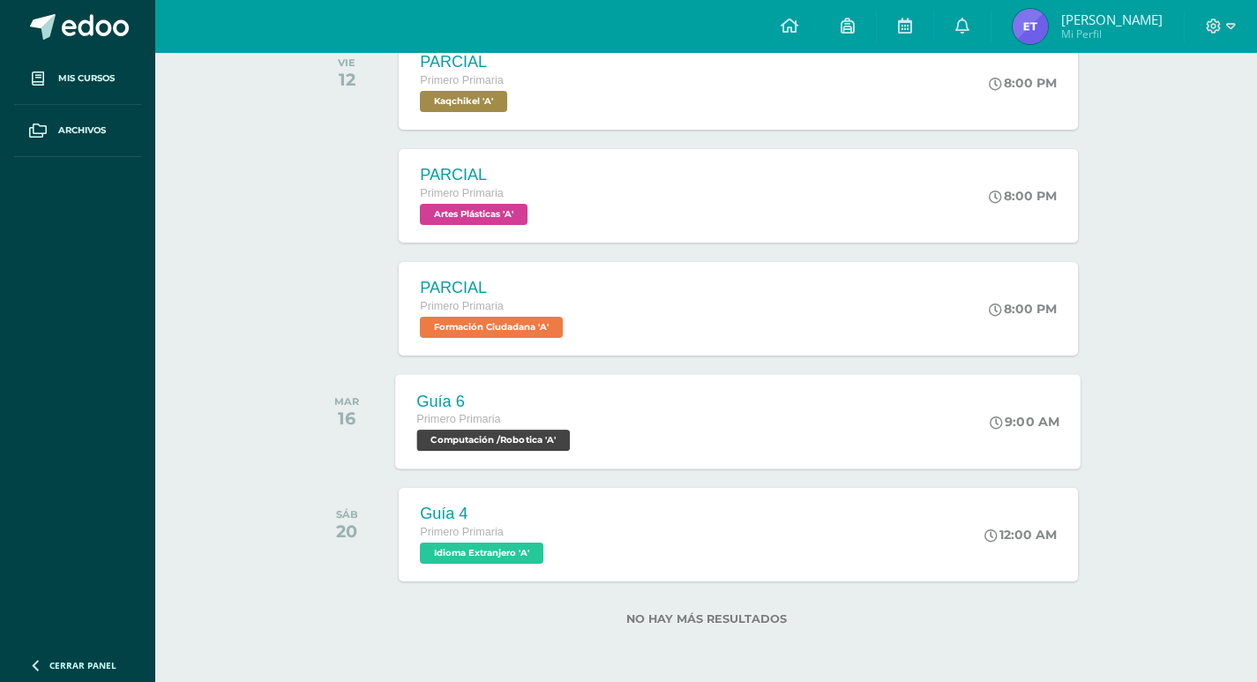
click at [484, 436] on span "Computación /Robotica 'A'" at bounding box center [493, 439] width 153 height 21
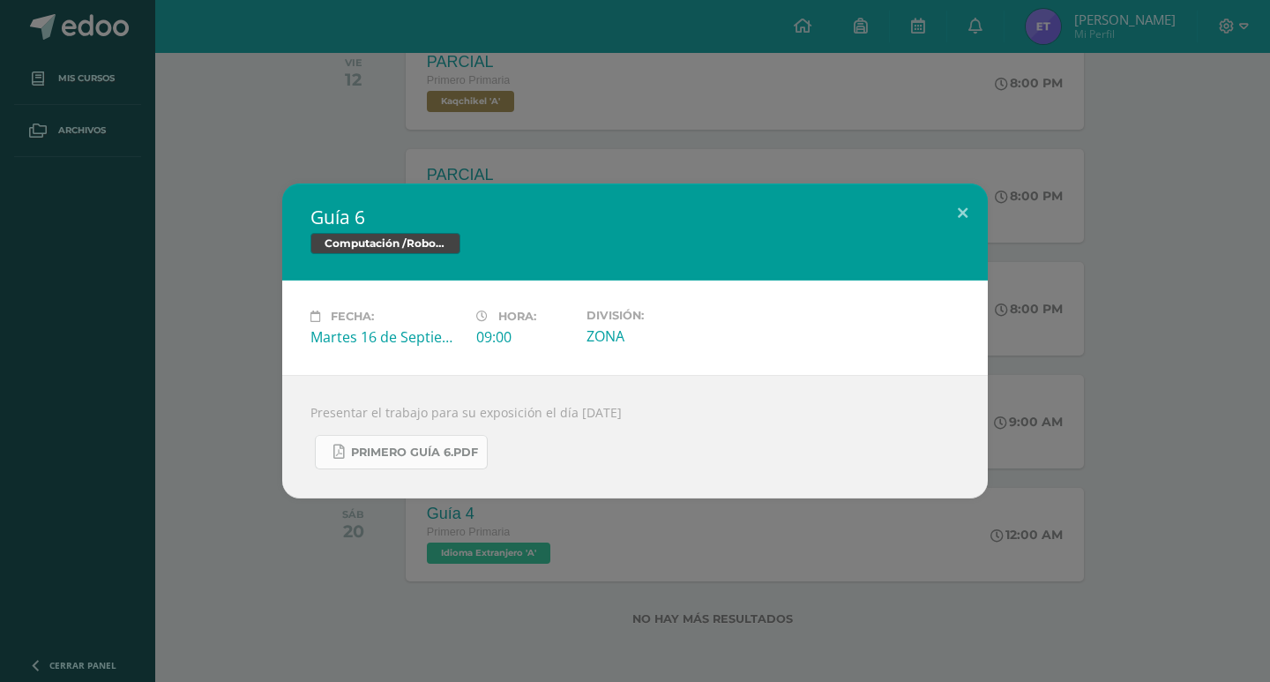
click at [448, 451] on span "Primero Guía 6.pdf" at bounding box center [414, 452] width 127 height 14
click at [199, 369] on div "Guía 6 Computación /Robotica Fecha: Martes 16 de Septiembre Hora: 09:00 Divisió…" at bounding box center [635, 340] width 1256 height 315
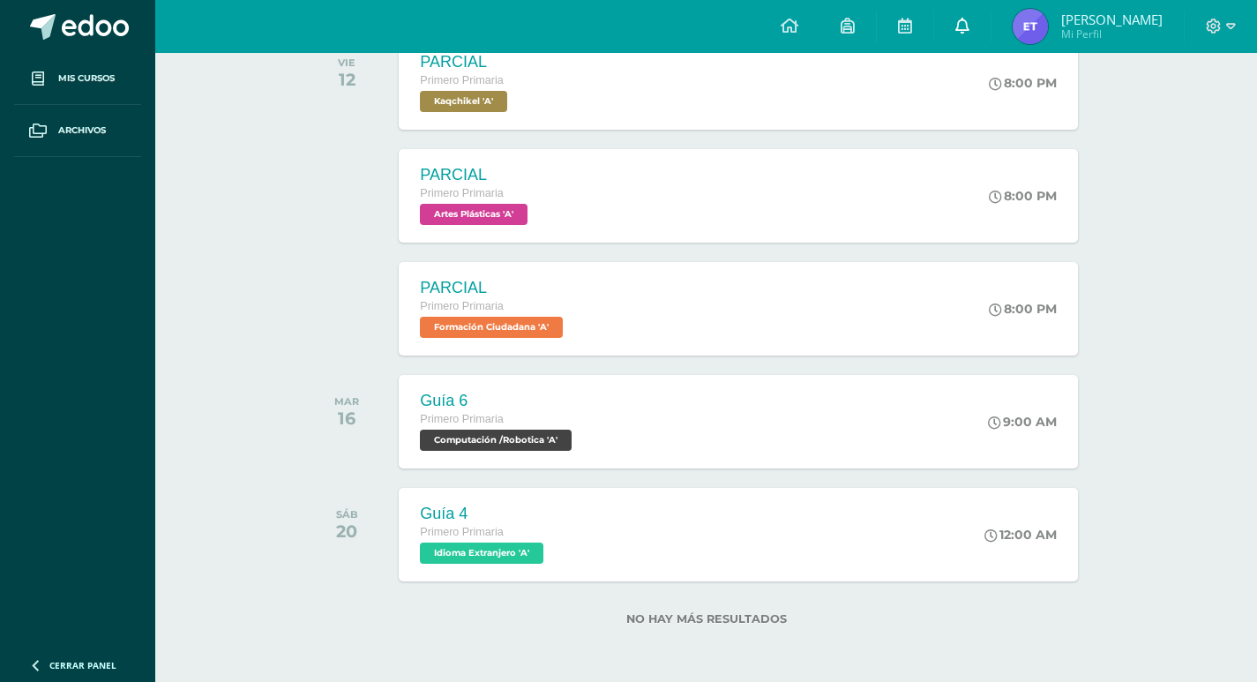
click at [969, 25] on icon at bounding box center [962, 26] width 14 height 16
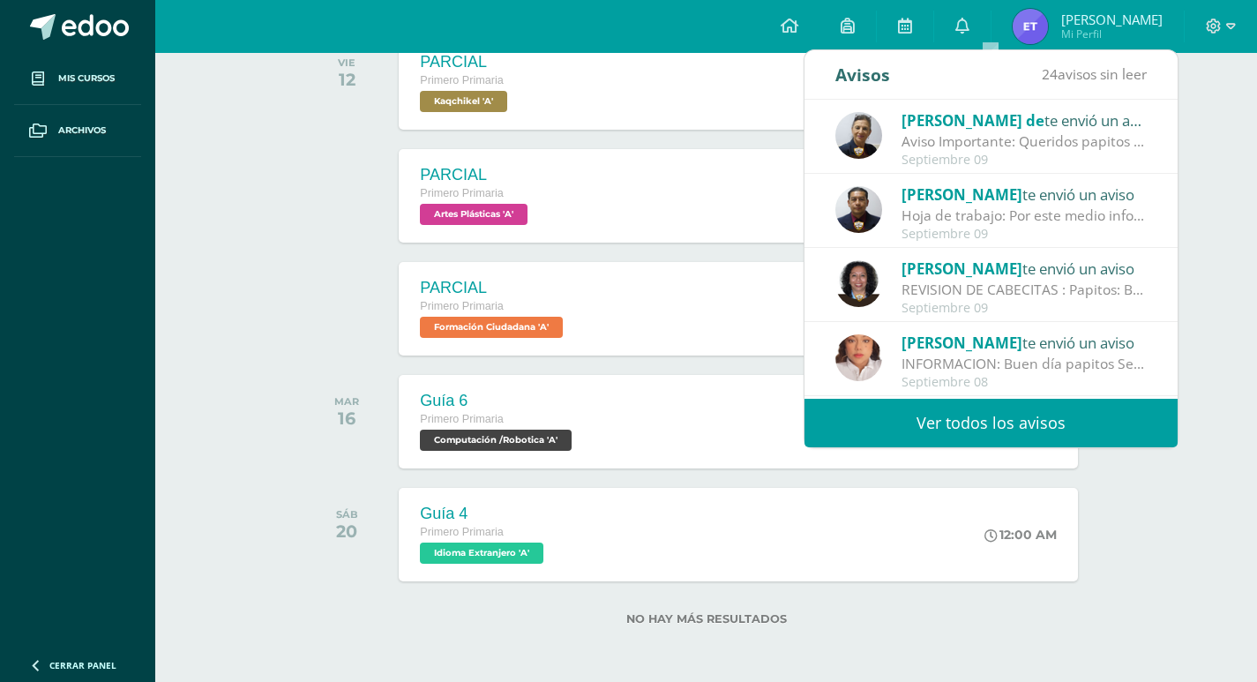
click at [997, 198] on span "Jonatan Mejía" at bounding box center [961, 194] width 121 height 20
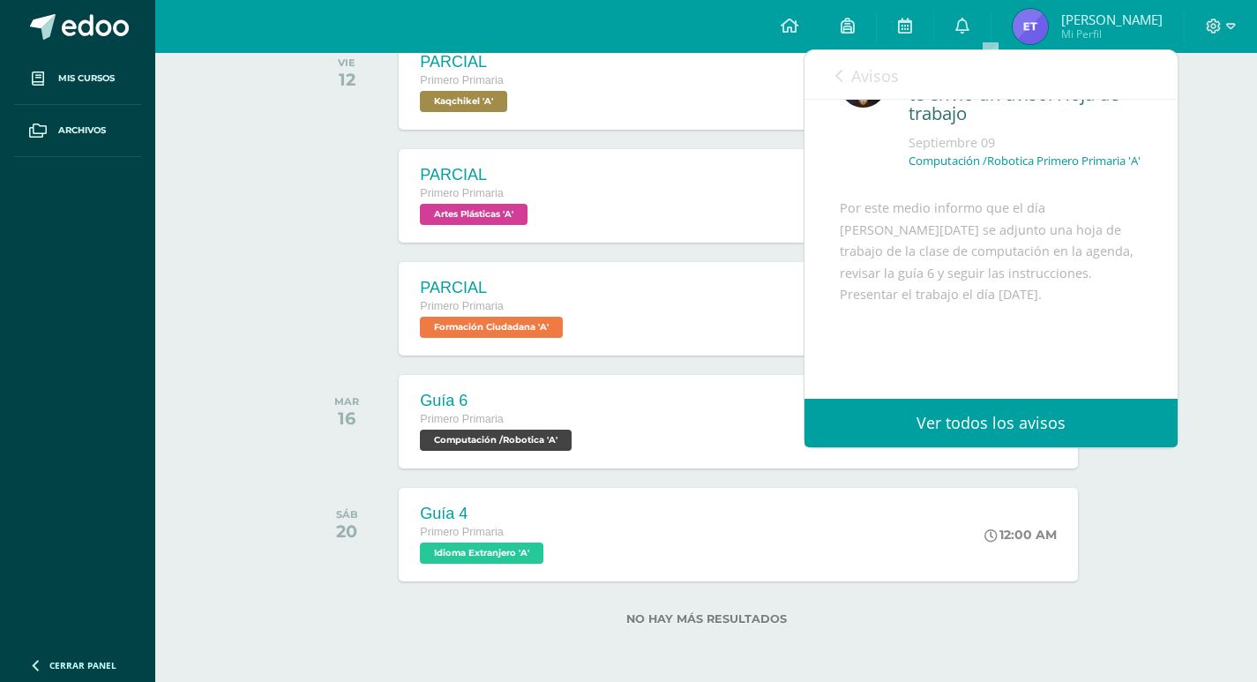
scroll to position [88, 0]
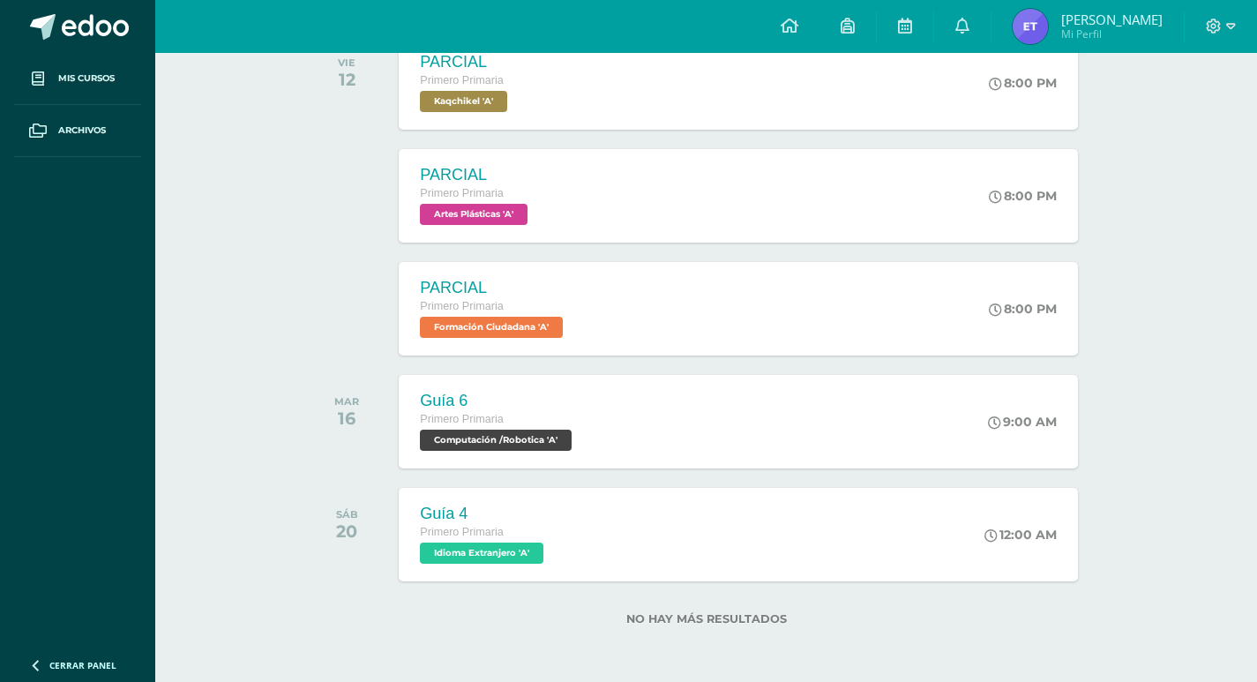
click at [539, 435] on span "Computación /Robotica 'A'" at bounding box center [493, 439] width 153 height 21
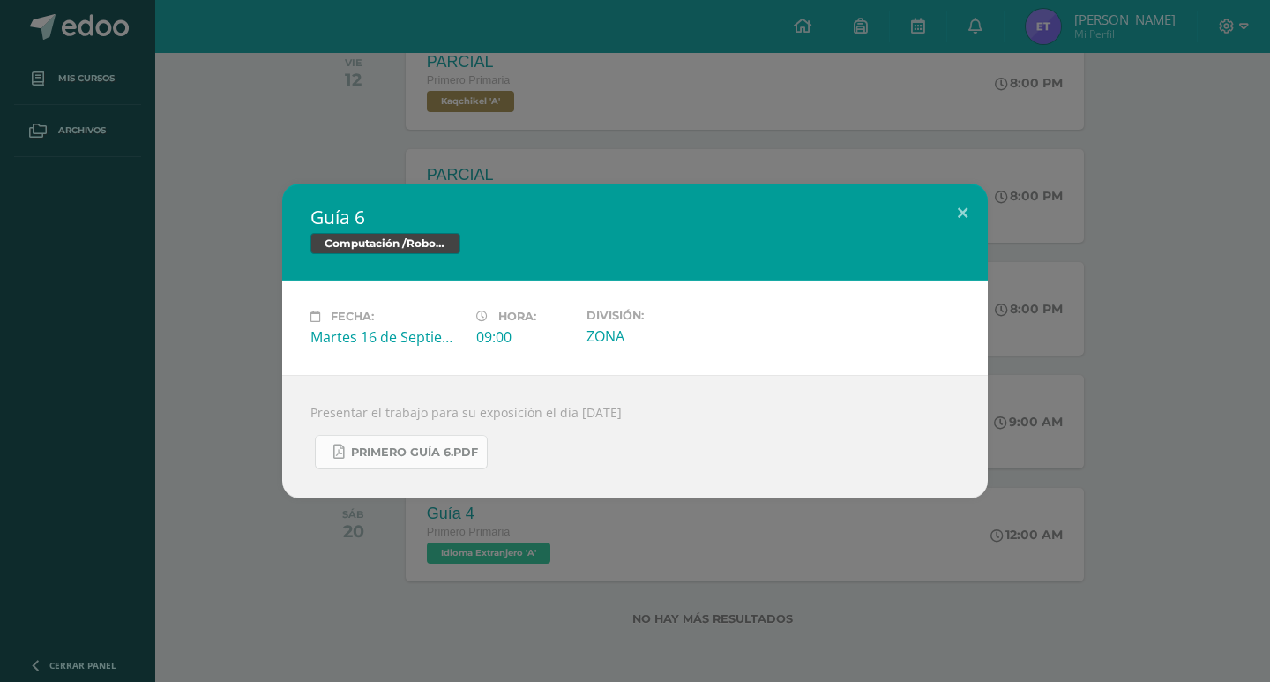
click at [454, 466] on link "Primero Guía 6.pdf" at bounding box center [401, 452] width 173 height 34
click at [967, 213] on button at bounding box center [962, 213] width 50 height 60
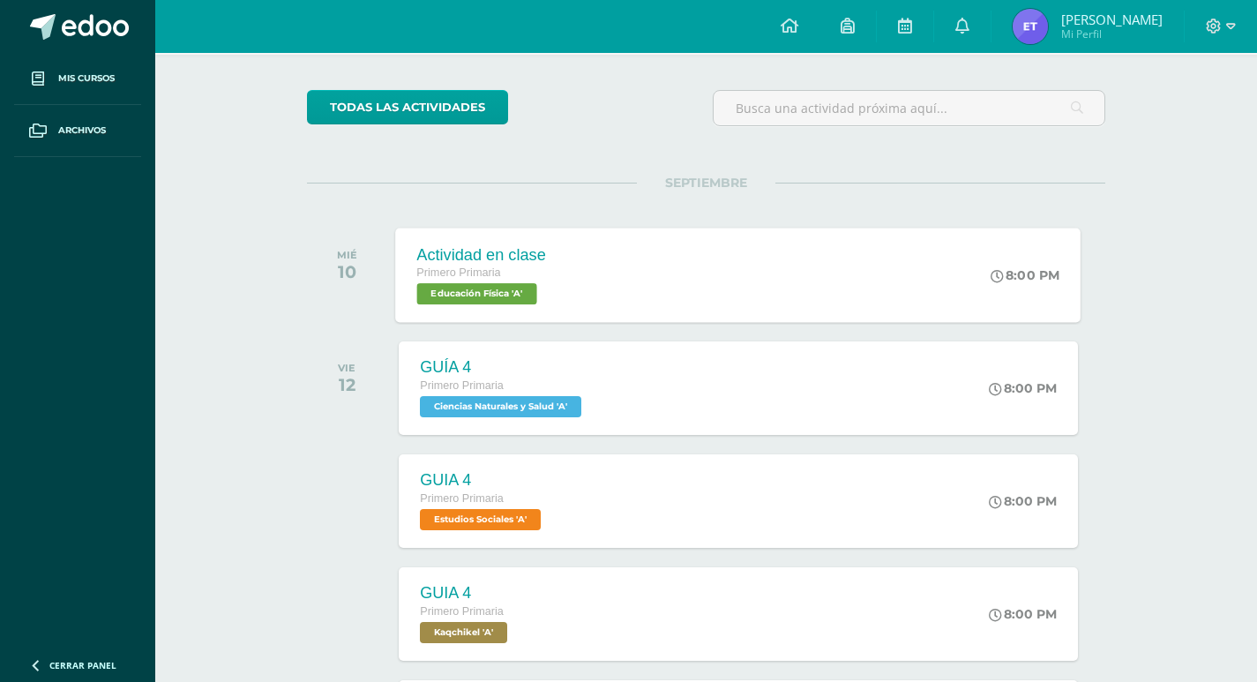
scroll to position [0, 0]
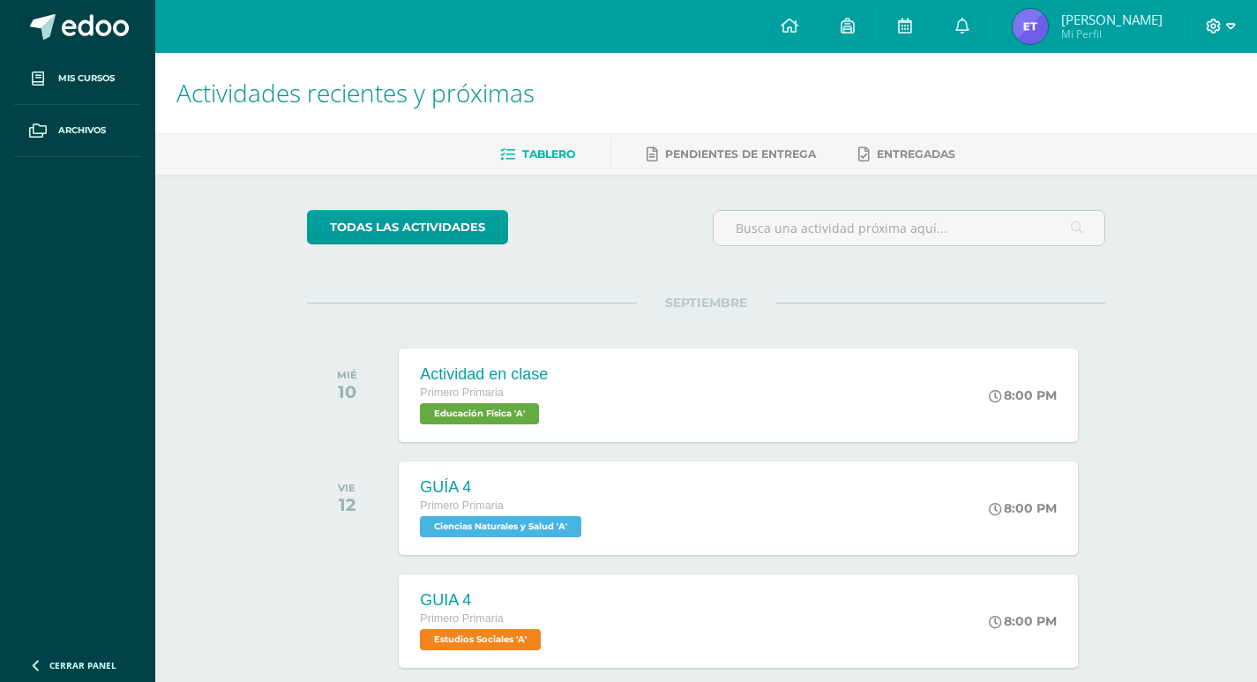
click at [1226, 26] on icon at bounding box center [1231, 27] width 10 height 16
click at [1172, 123] on span "Cerrar sesión" at bounding box center [1174, 119] width 79 height 17
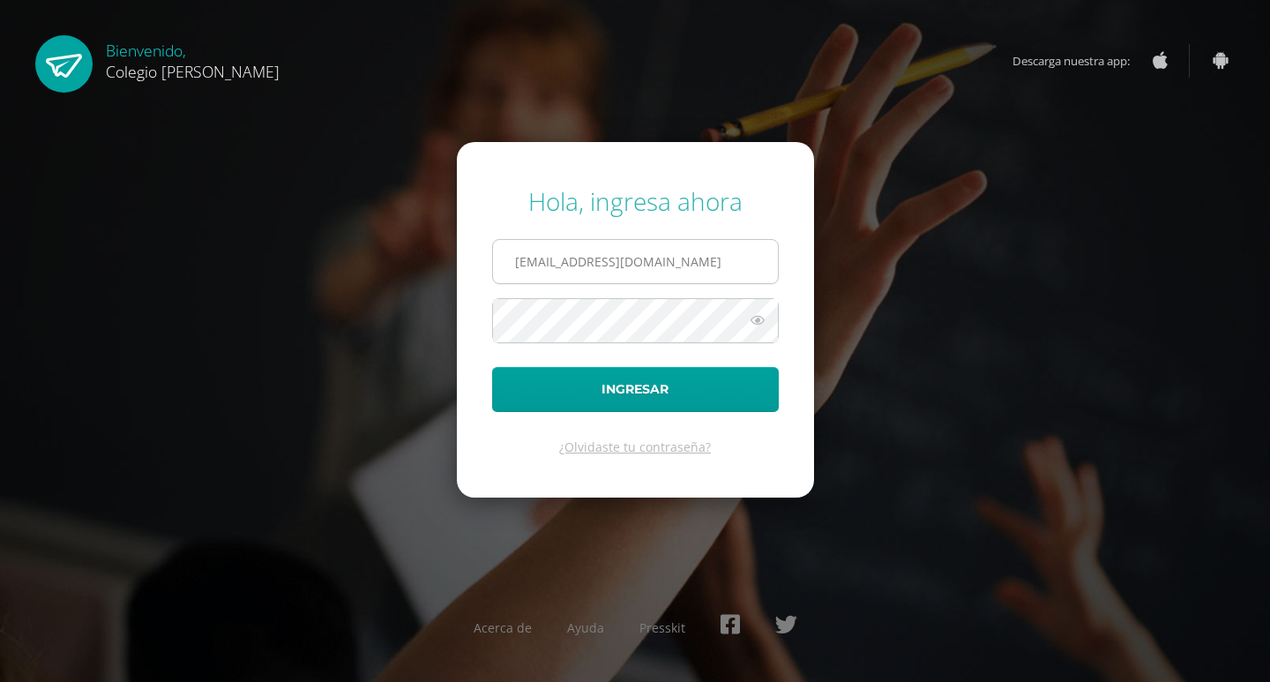
click at [732, 260] on input "COS01034@osoriosandoval.edu.gt" at bounding box center [635, 261] width 285 height 43
type input "COS01011@osoriosandoval.edu.gt"
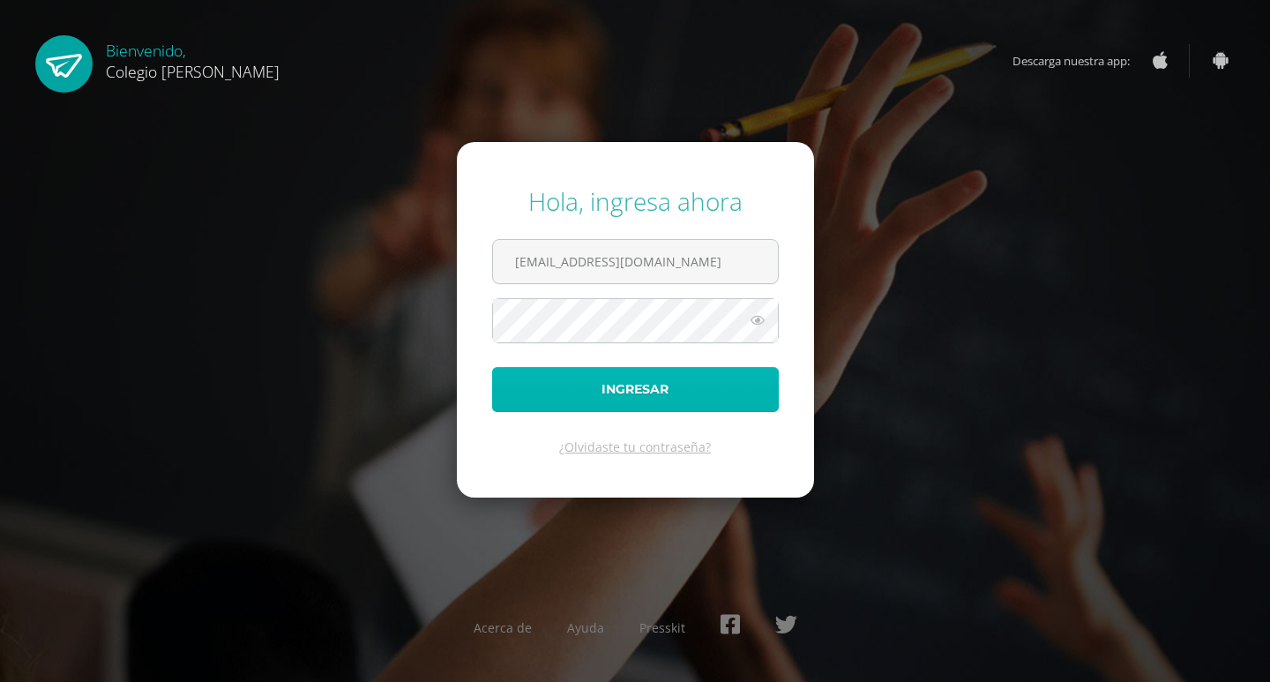
click at [654, 388] on button "Ingresar" at bounding box center [635, 389] width 287 height 45
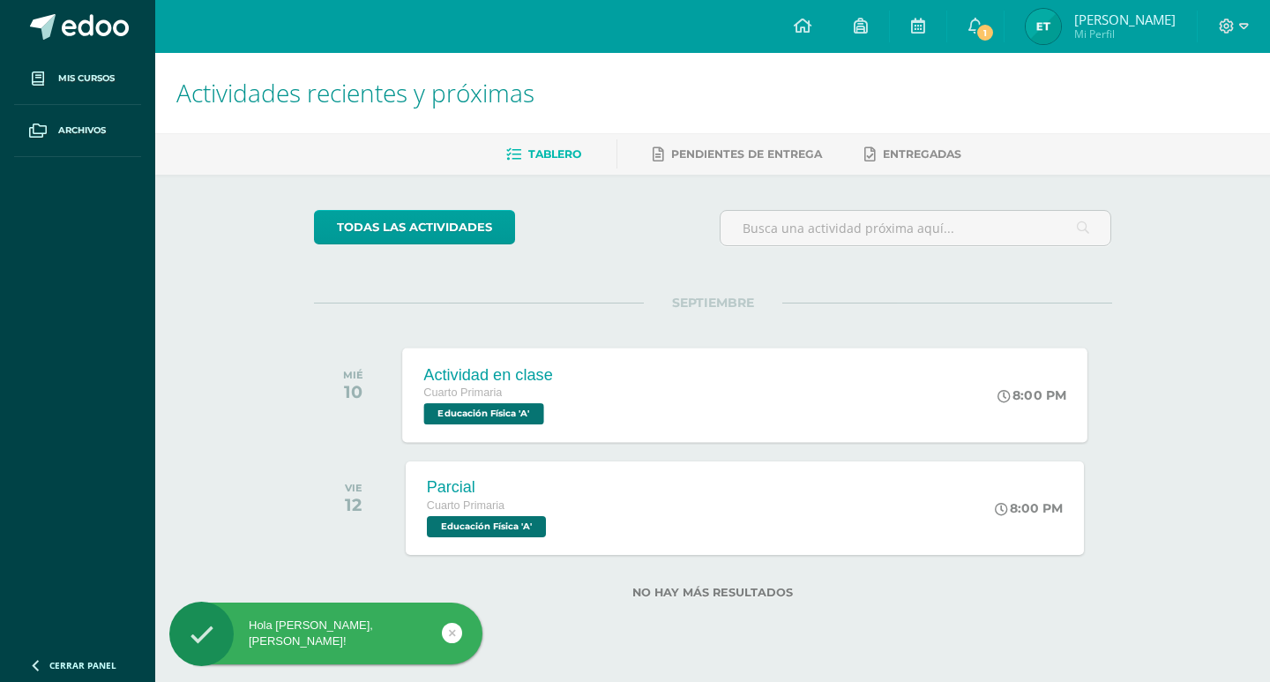
click at [501, 415] on span "Educación Física 'A'" at bounding box center [483, 413] width 120 height 21
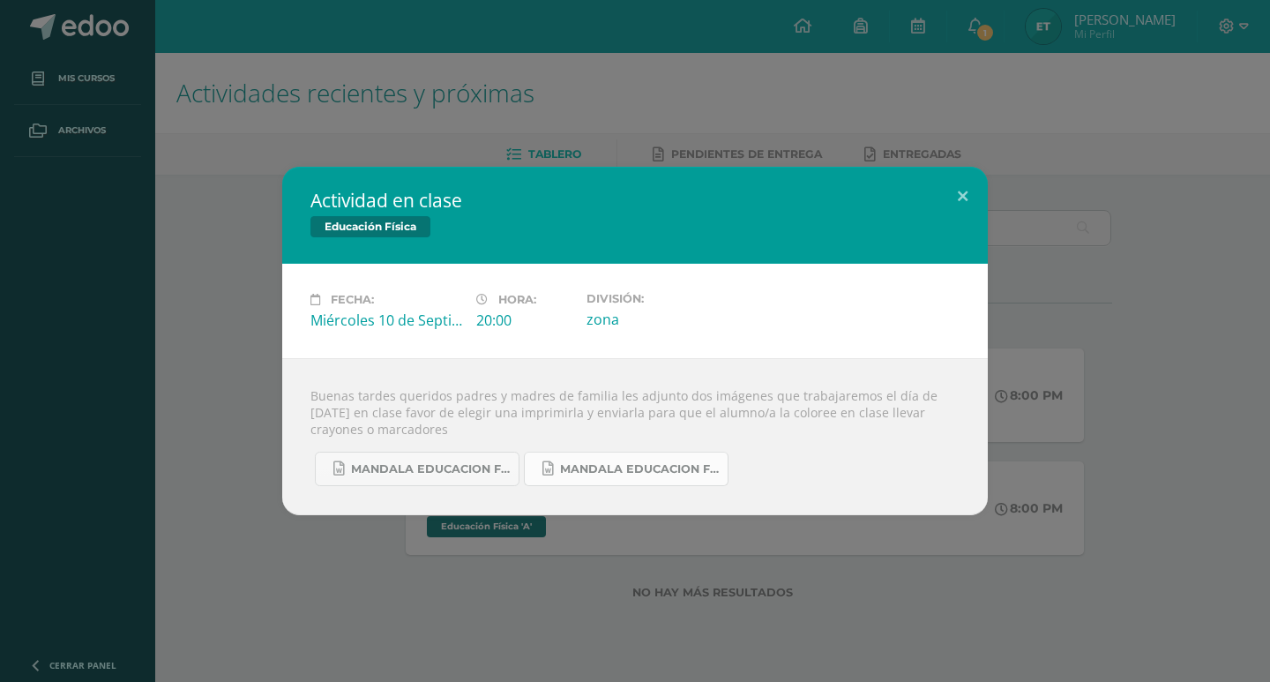
click at [615, 466] on span "Mandala educacion fisica 1.docx" at bounding box center [639, 469] width 159 height 14
click at [966, 197] on button at bounding box center [962, 197] width 50 height 60
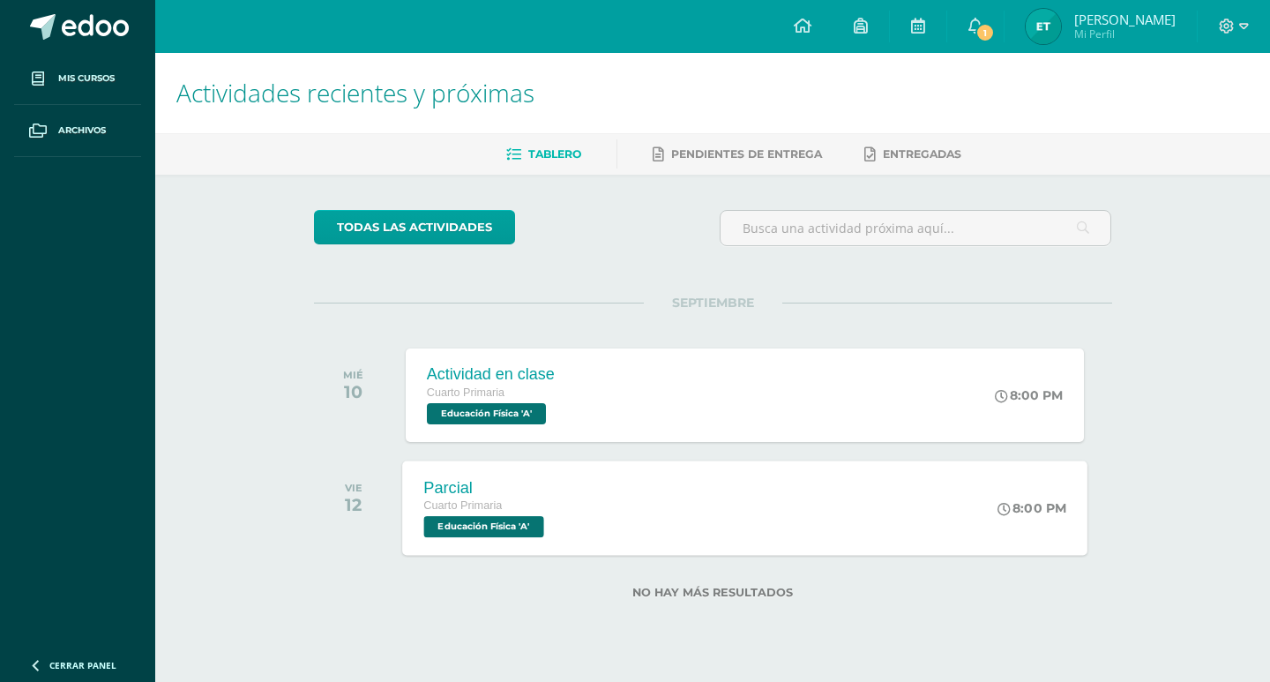
click at [484, 521] on span "Educación Física 'A'" at bounding box center [483, 526] width 120 height 21
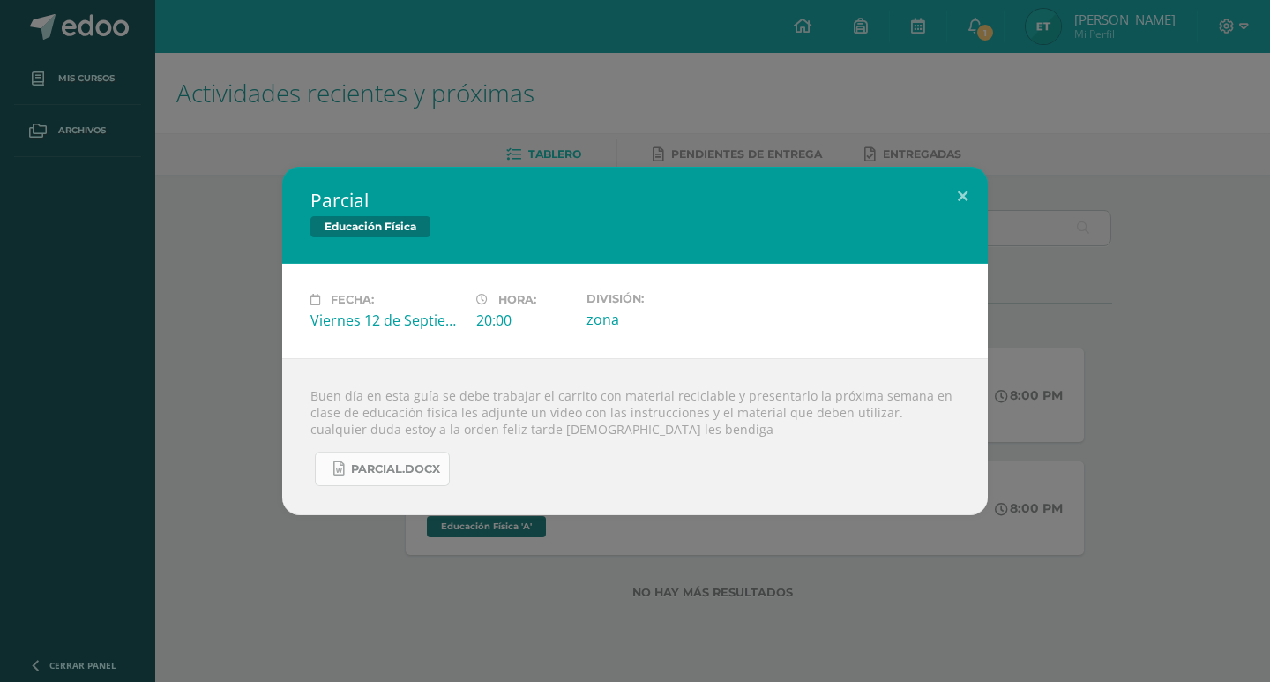
click at [401, 479] on link "Parcial.docx" at bounding box center [382, 468] width 135 height 34
click at [240, 441] on div "Parcial Educación Física Fecha: [DATE] Hora: 20:00 División: zona" at bounding box center [635, 341] width 1256 height 348
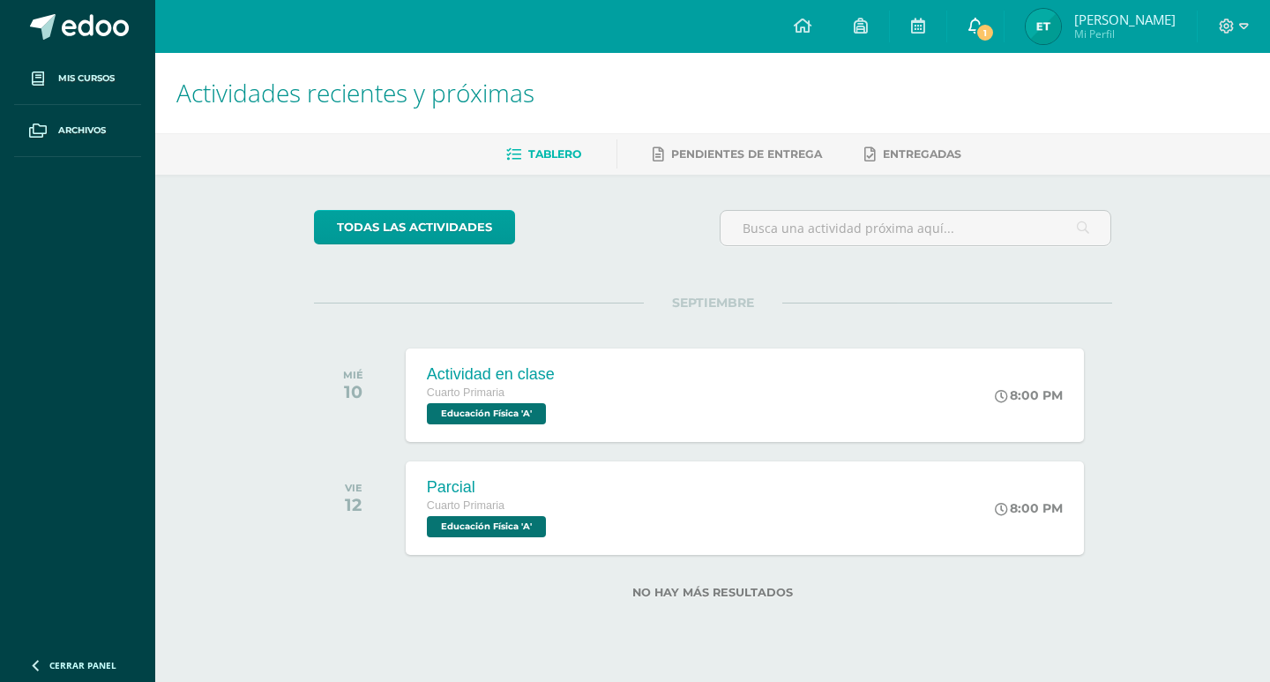
click at [981, 26] on span "1" at bounding box center [984, 32] width 19 height 19
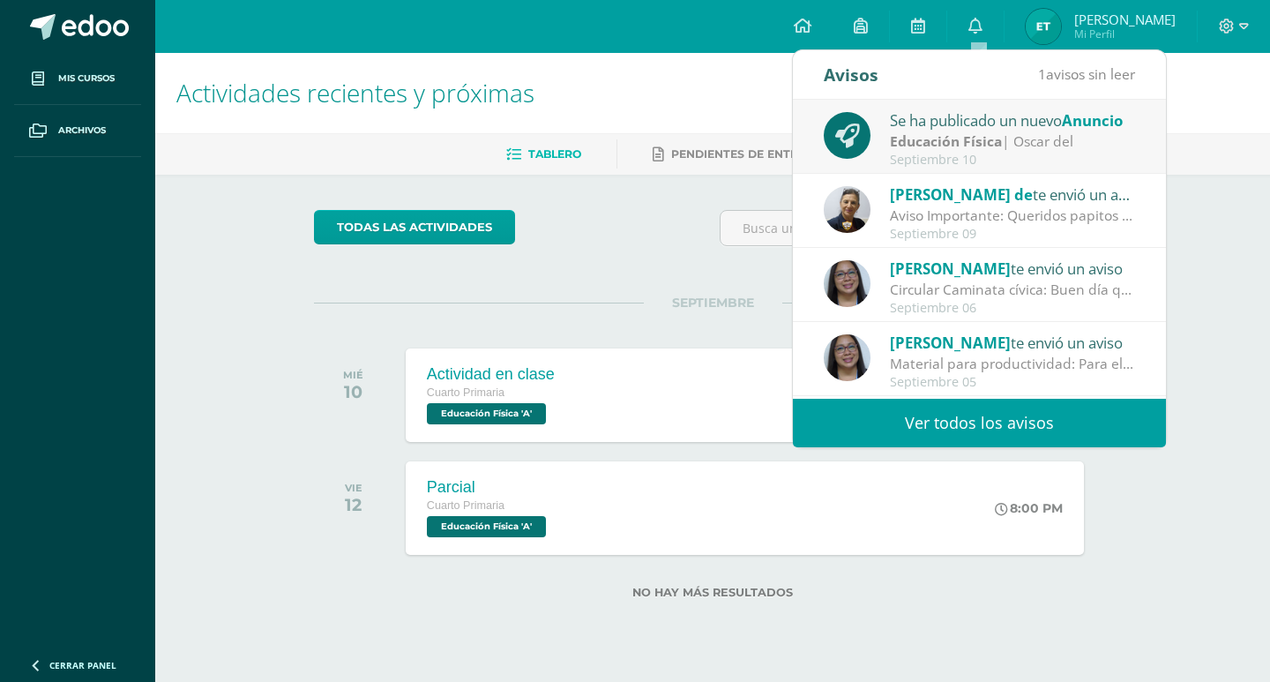
click at [974, 135] on strong "Educación Física" at bounding box center [946, 140] width 112 height 19
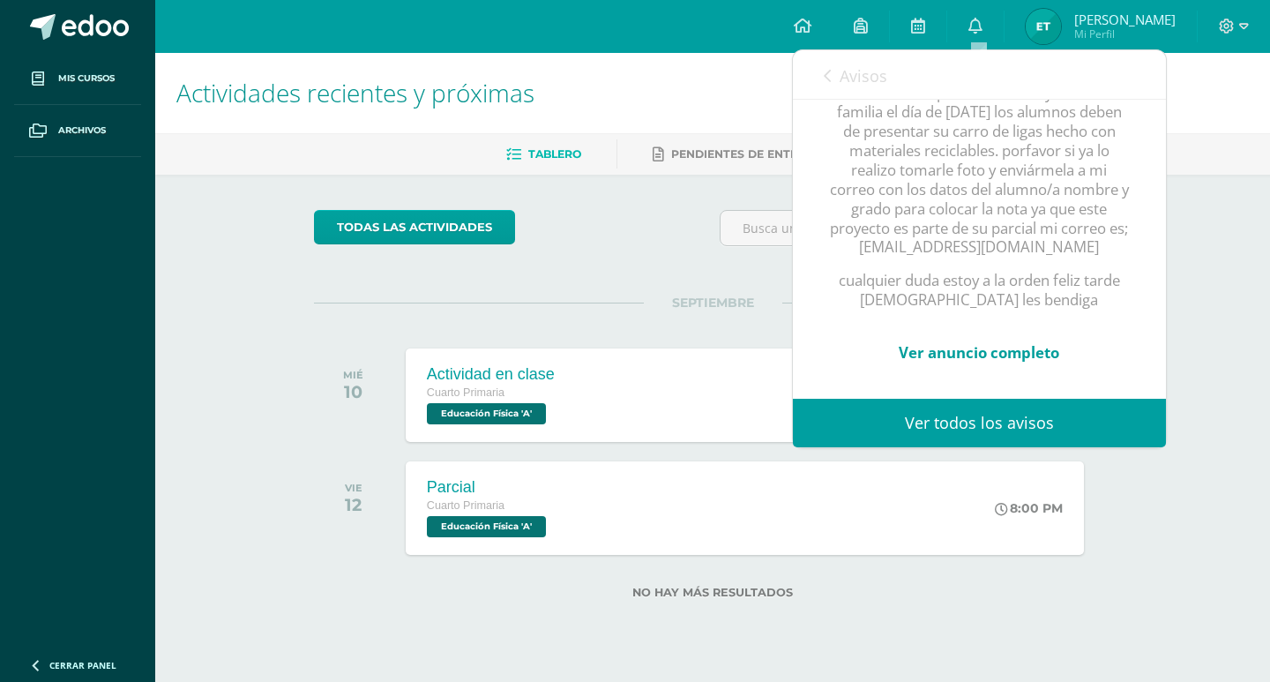
scroll to position [340, 0]
click at [1011, 342] on link "Ver anuncio completo" at bounding box center [979, 352] width 160 height 20
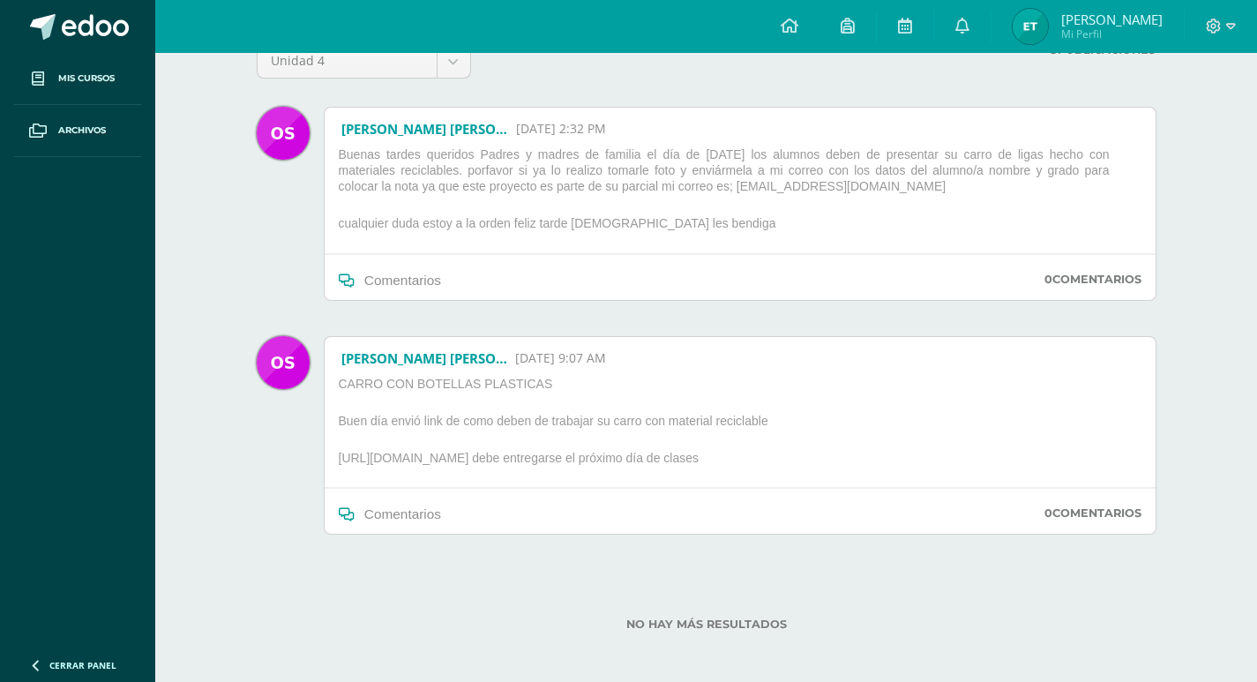
scroll to position [172, 0]
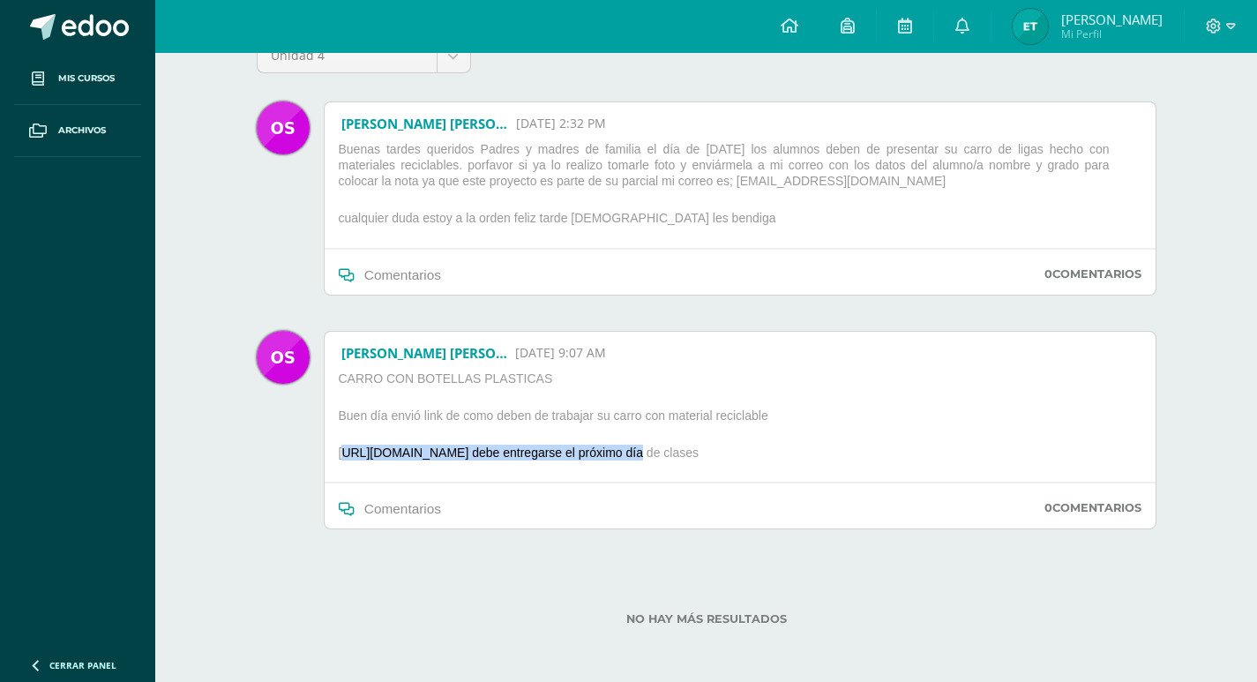
drag, startPoint x: 339, startPoint y: 446, endPoint x: 645, endPoint y: 451, distance: 306.0
click at [645, 451] on p "[URL][DOMAIN_NAME] debe entregarse el próximo día de clases" at bounding box center [569, 455] width 475 height 23
